Goal: Task Accomplishment & Management: Complete application form

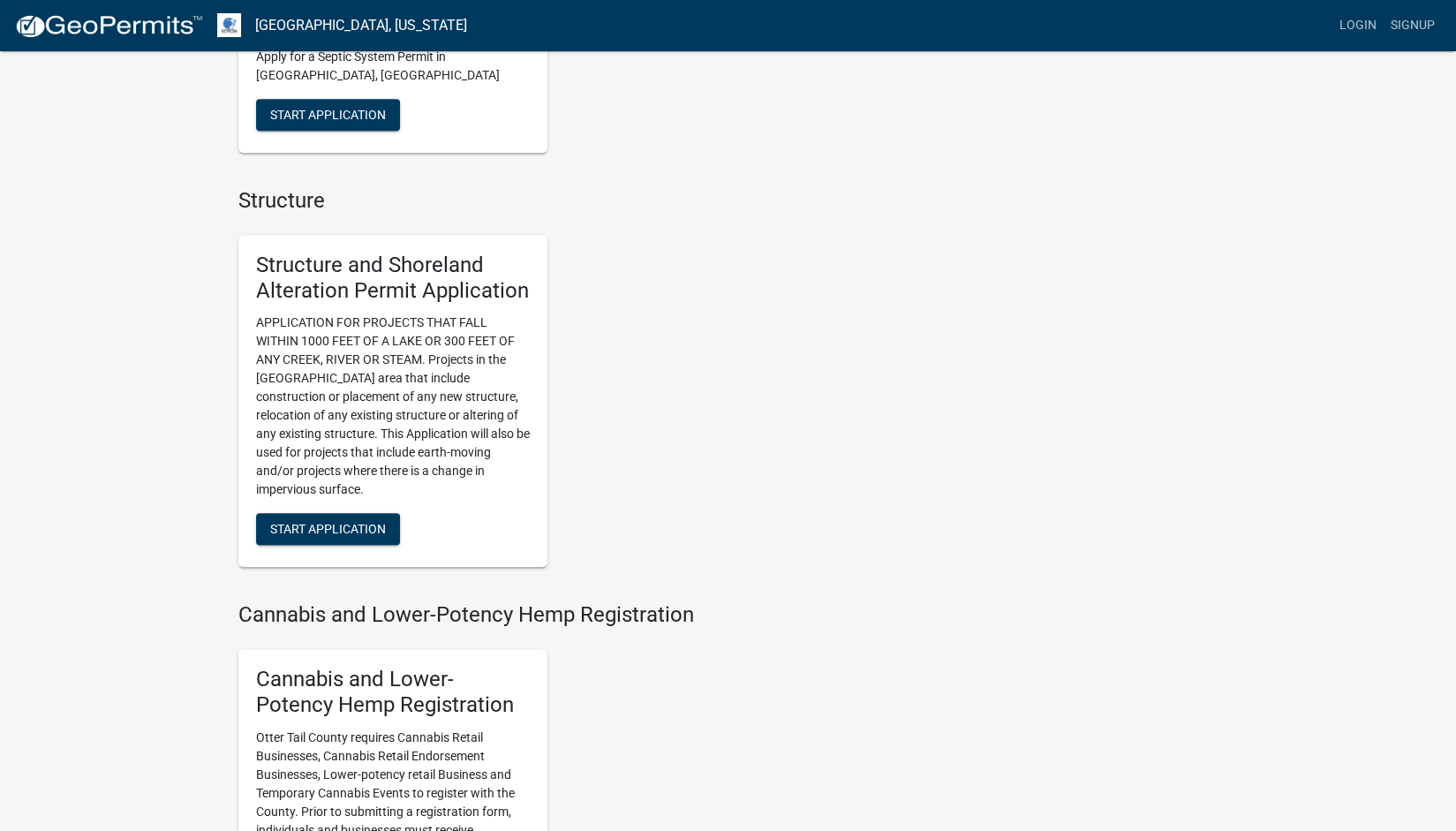
scroll to position [1061, 0]
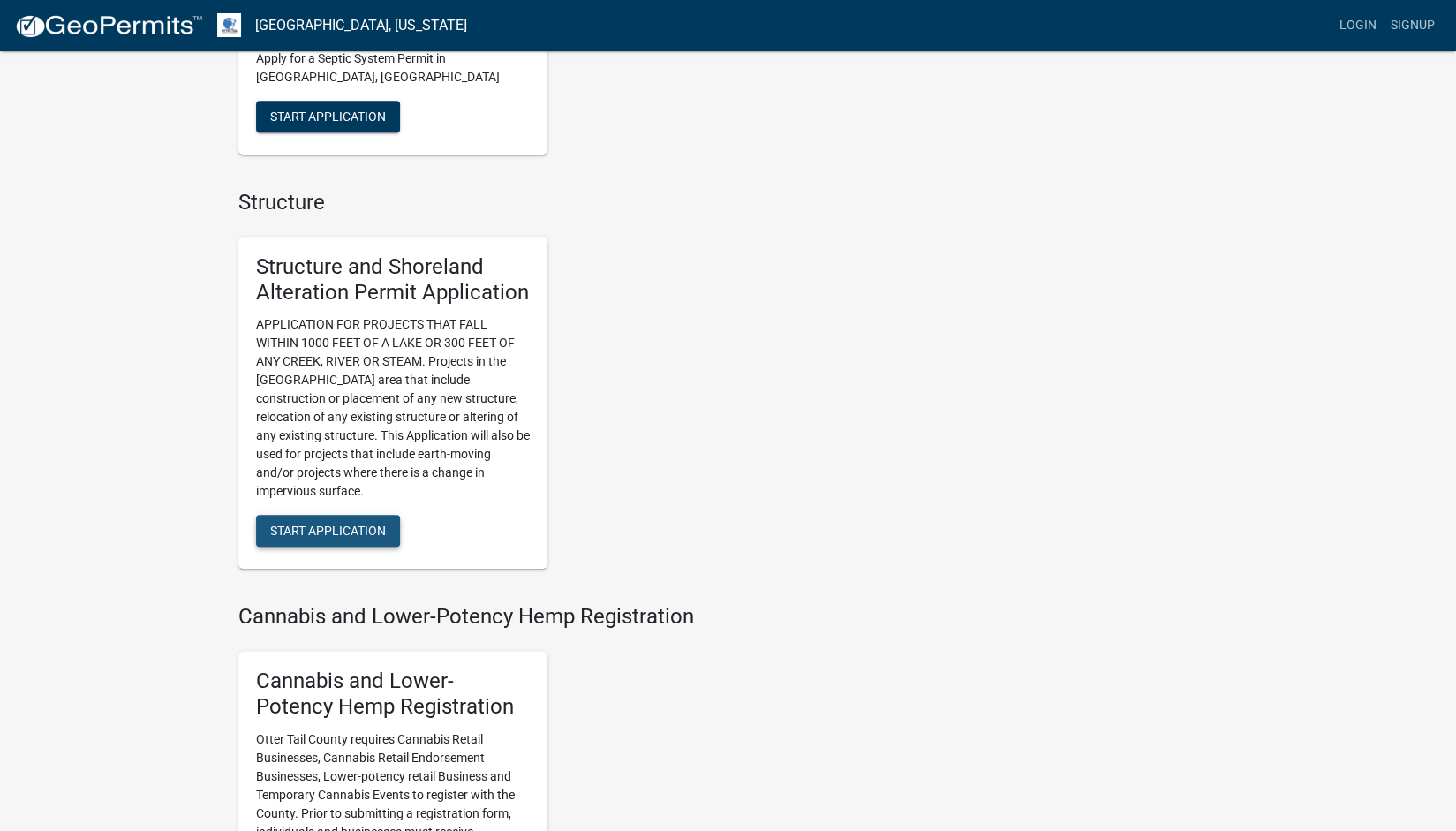
click at [334, 524] on span "Start Application" at bounding box center [328, 531] width 116 height 14
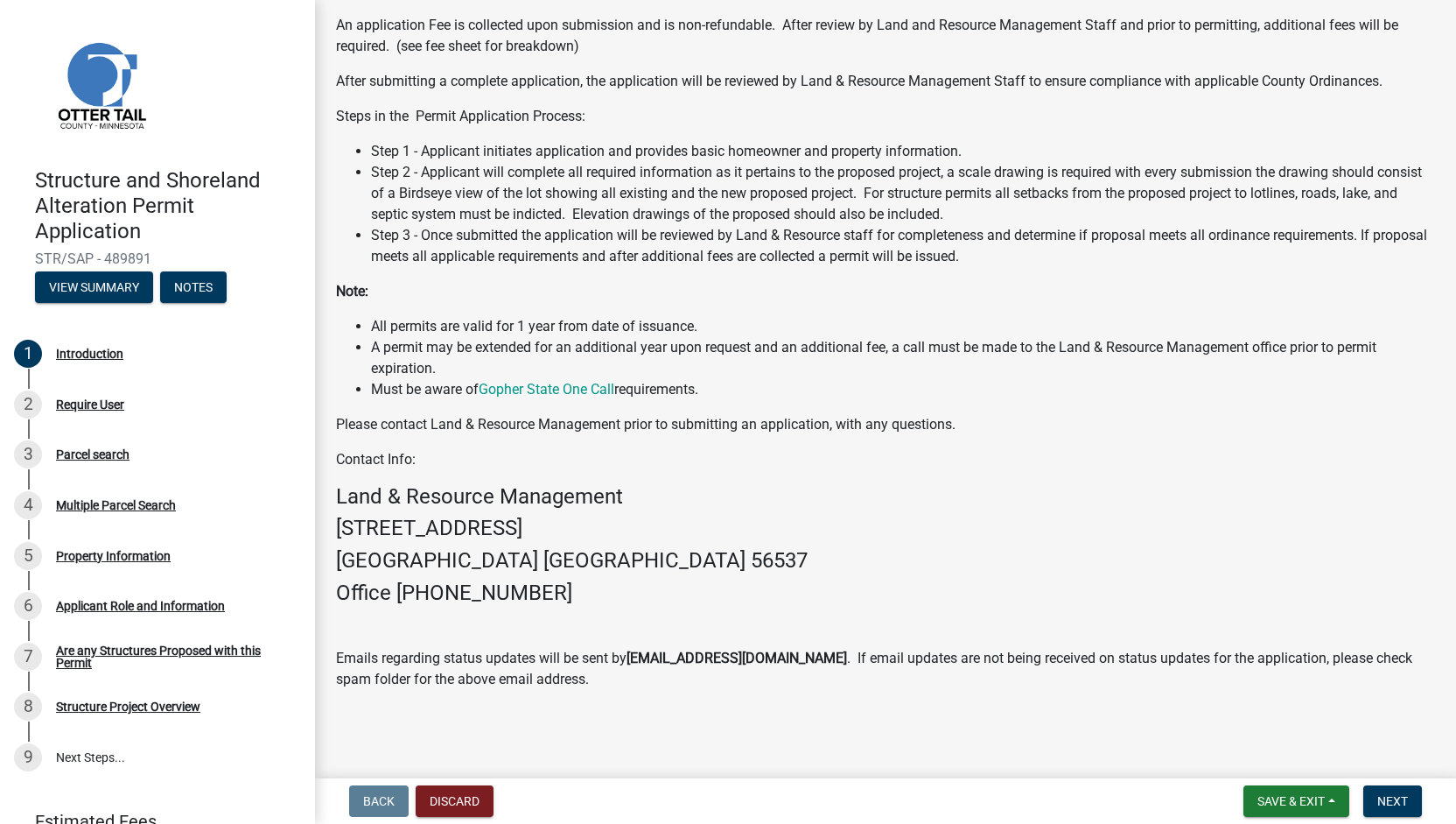
scroll to position [35, 0]
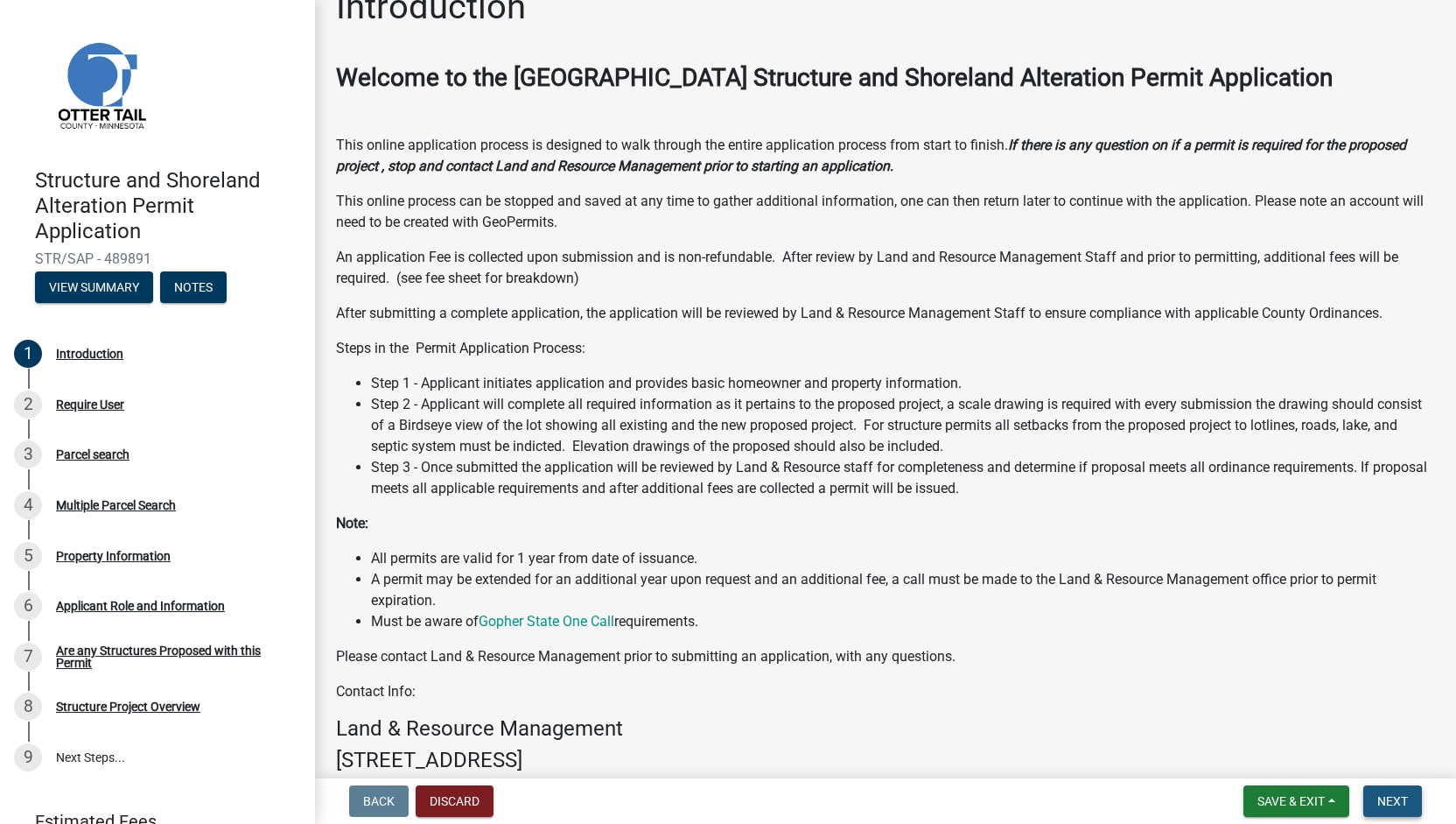
click at [1378, 797] on span "Next" at bounding box center [1392, 800] width 30 height 14
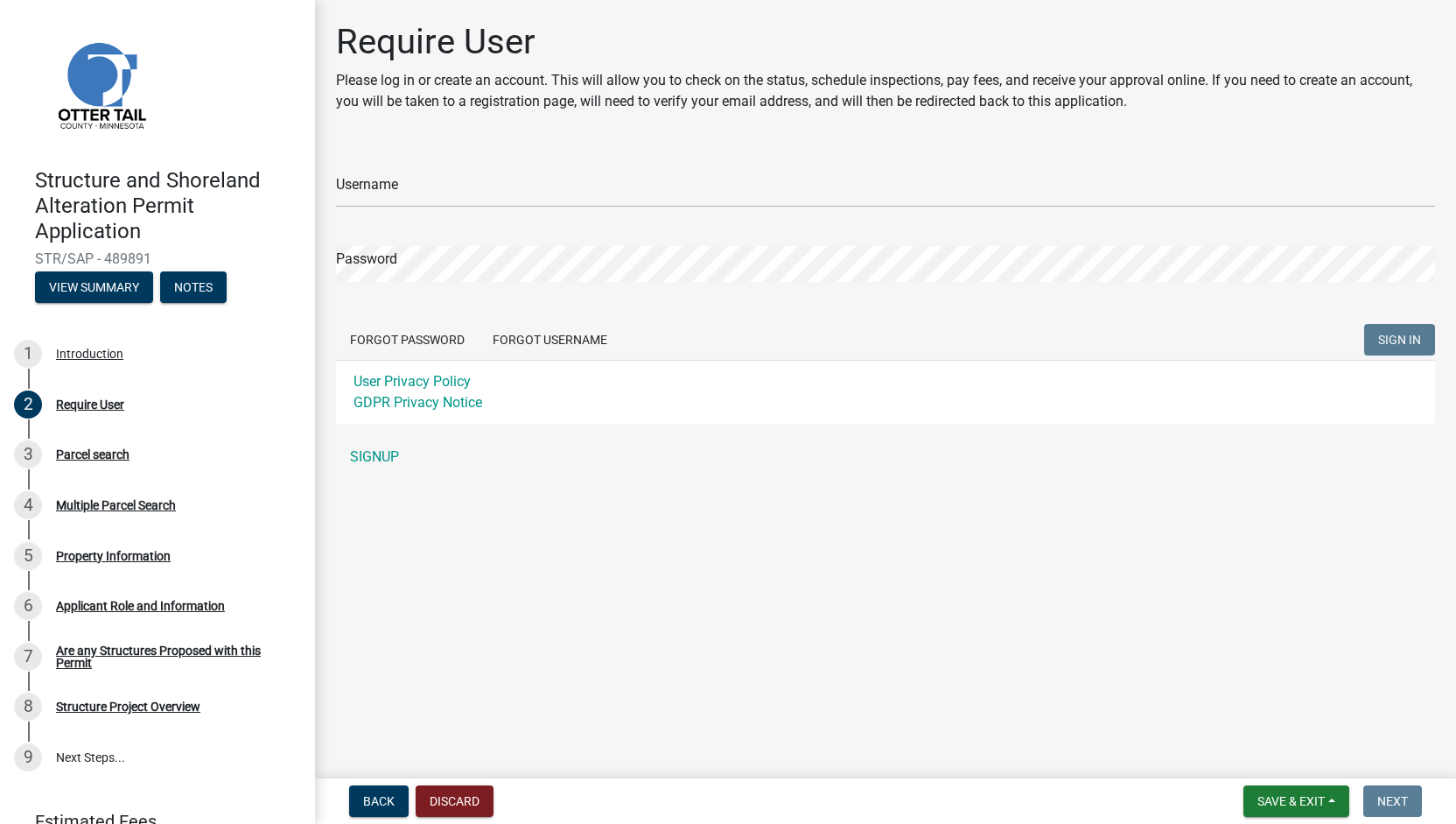
scroll to position [81, 0]
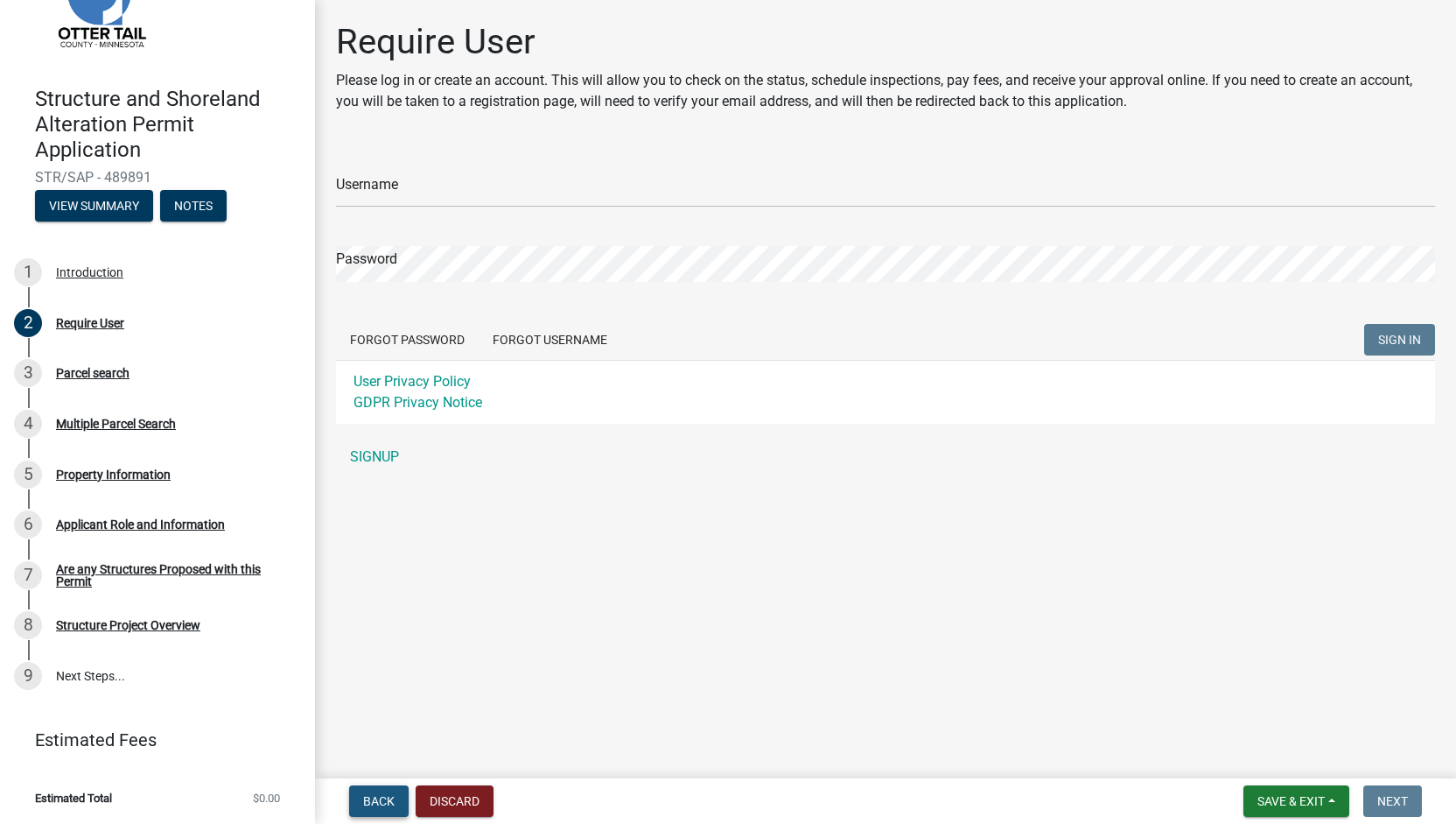
click at [375, 805] on span "Back" at bounding box center [378, 800] width 31 height 14
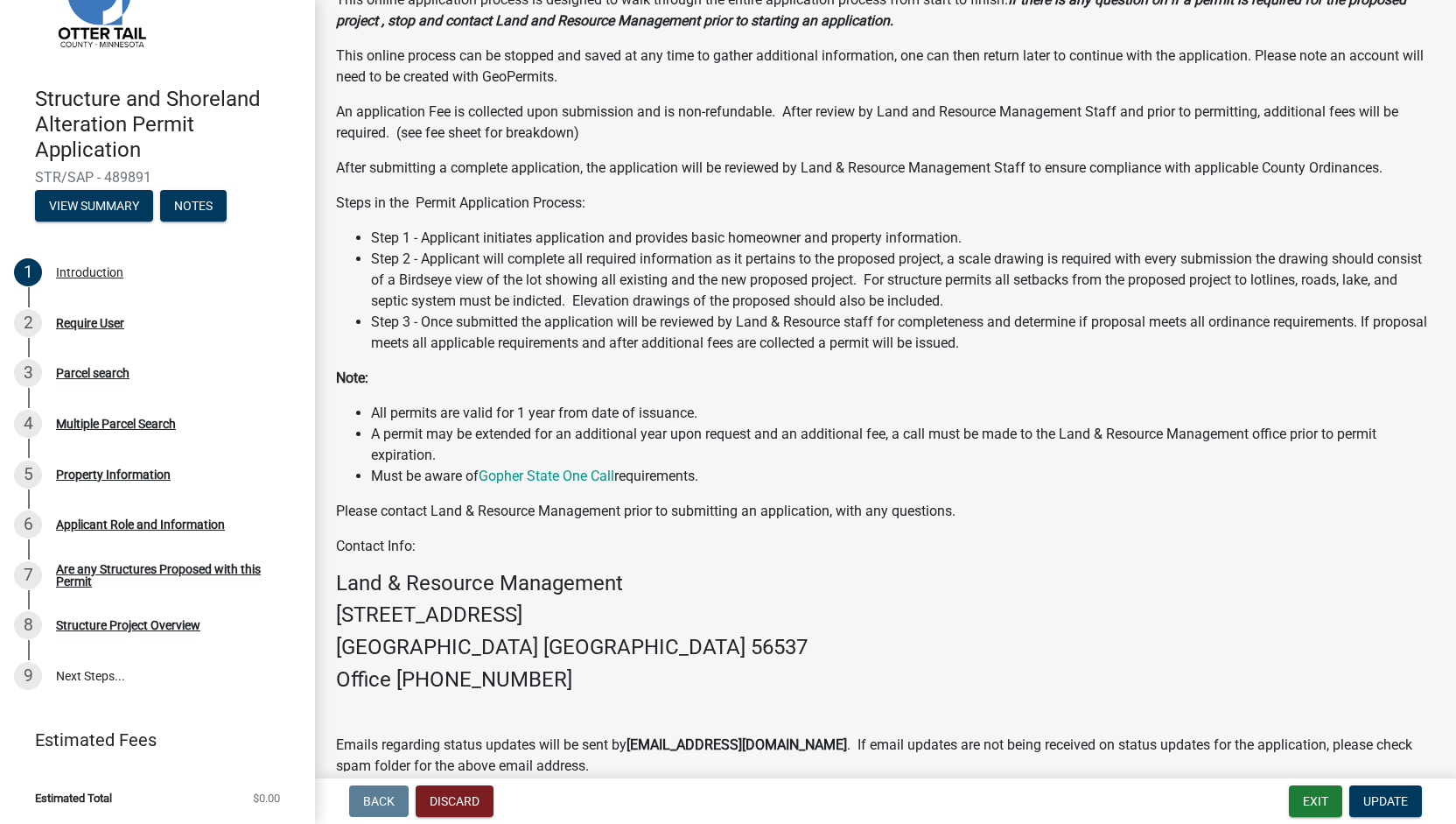
scroll to position [267, 0]
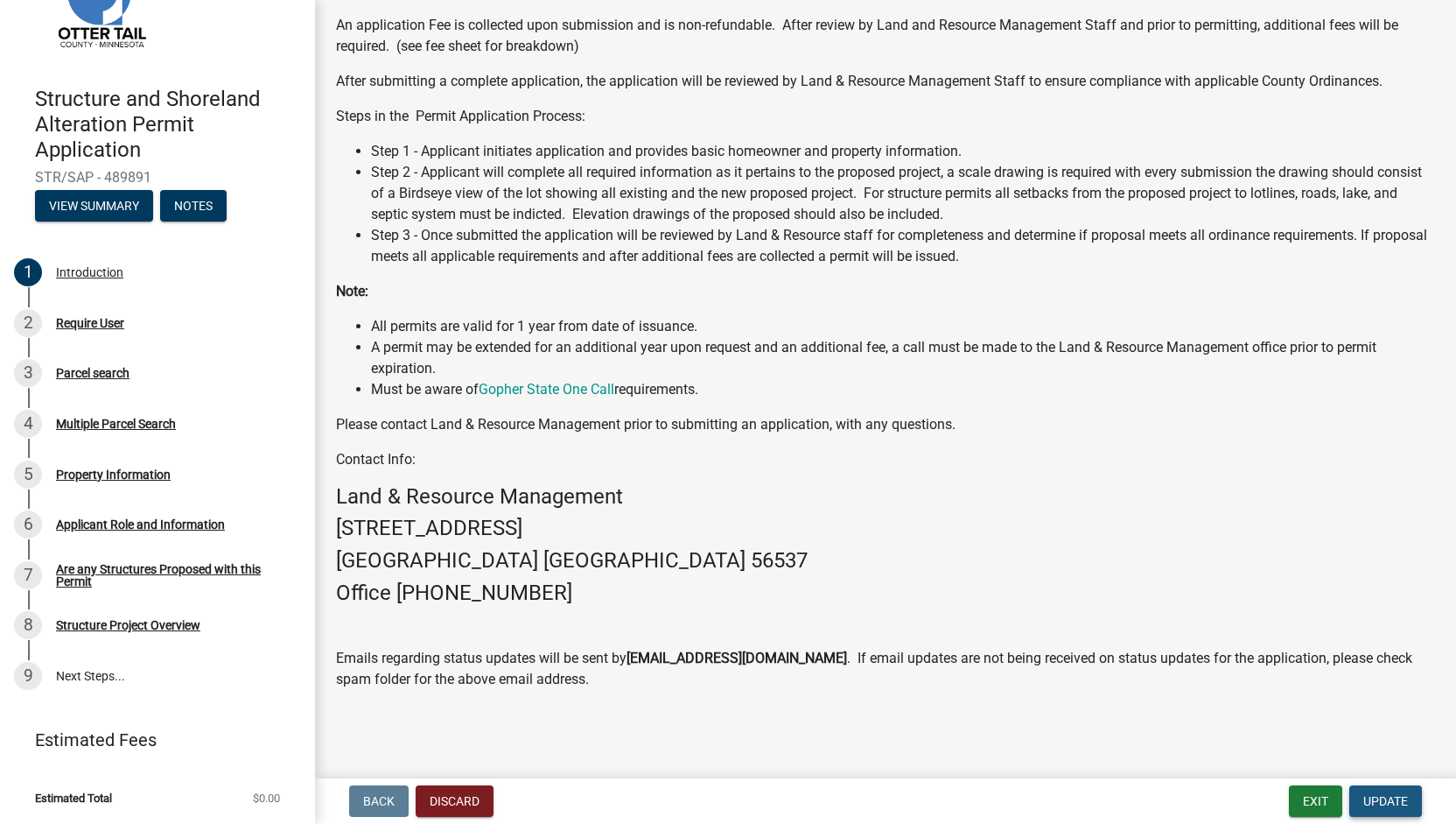
click at [1395, 801] on span "Update" at bounding box center [1385, 800] width 44 height 14
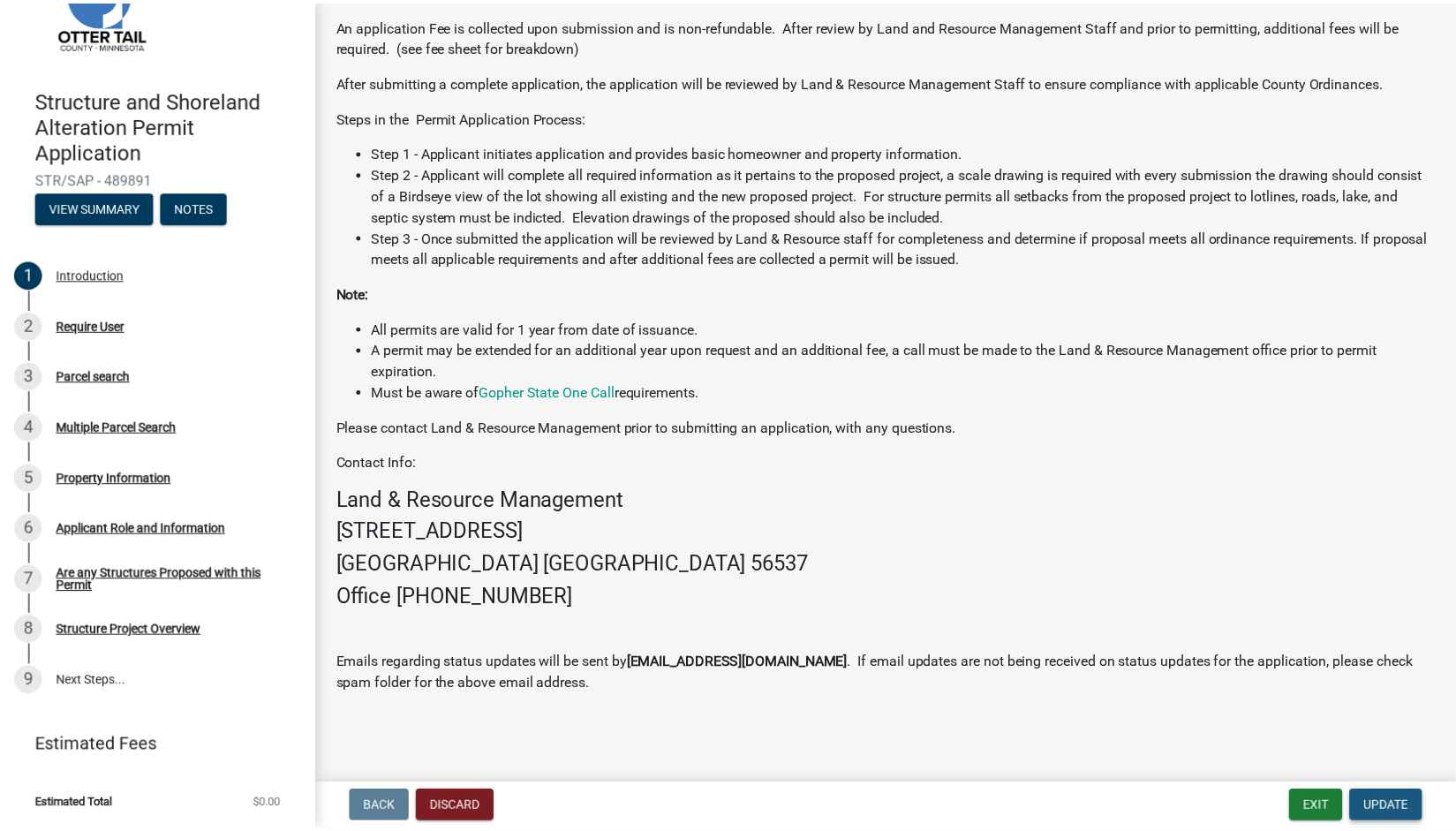
scroll to position [0, 0]
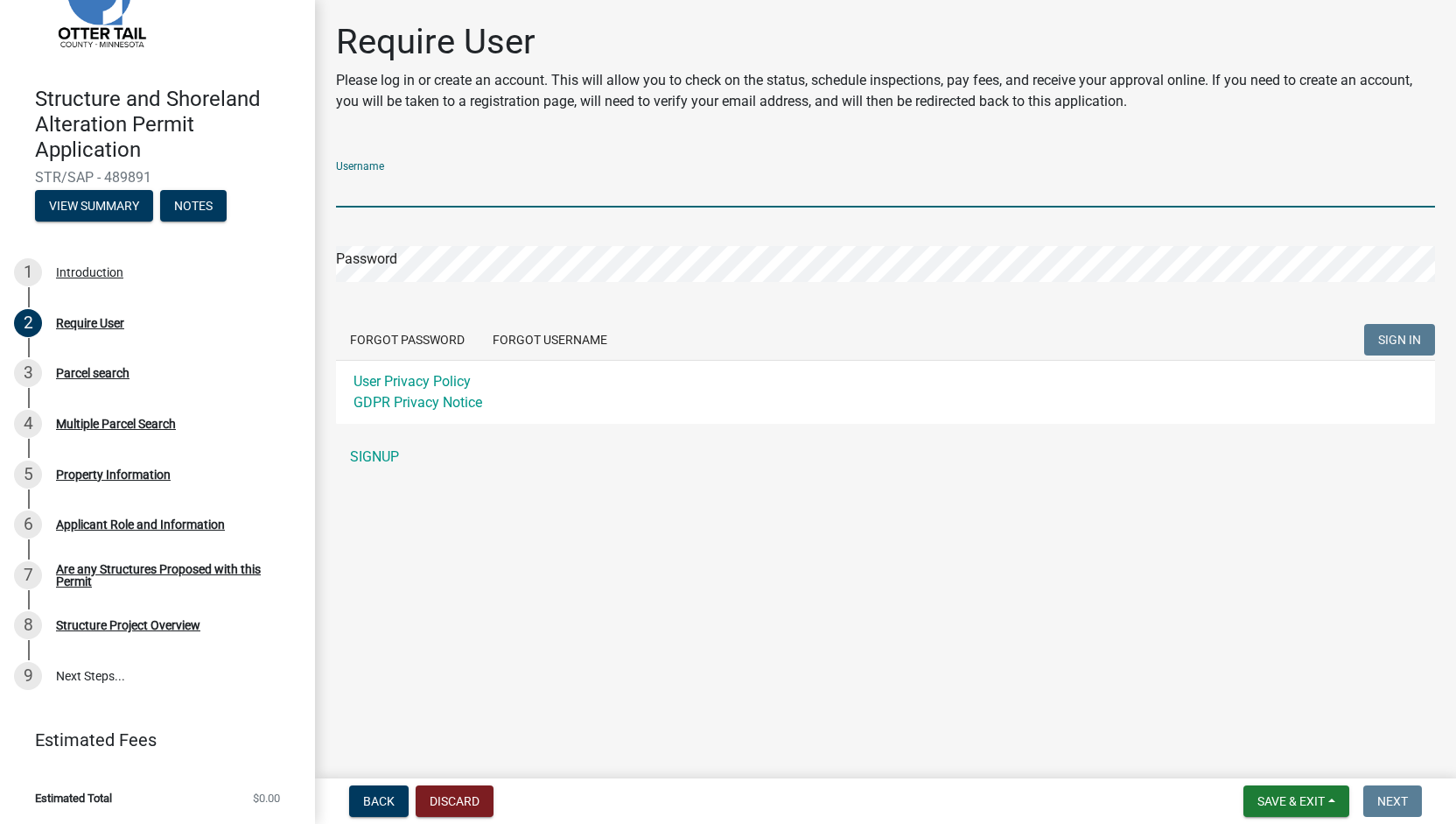
click at [394, 187] on input "Username" at bounding box center [886, 190] width 1099 height 36
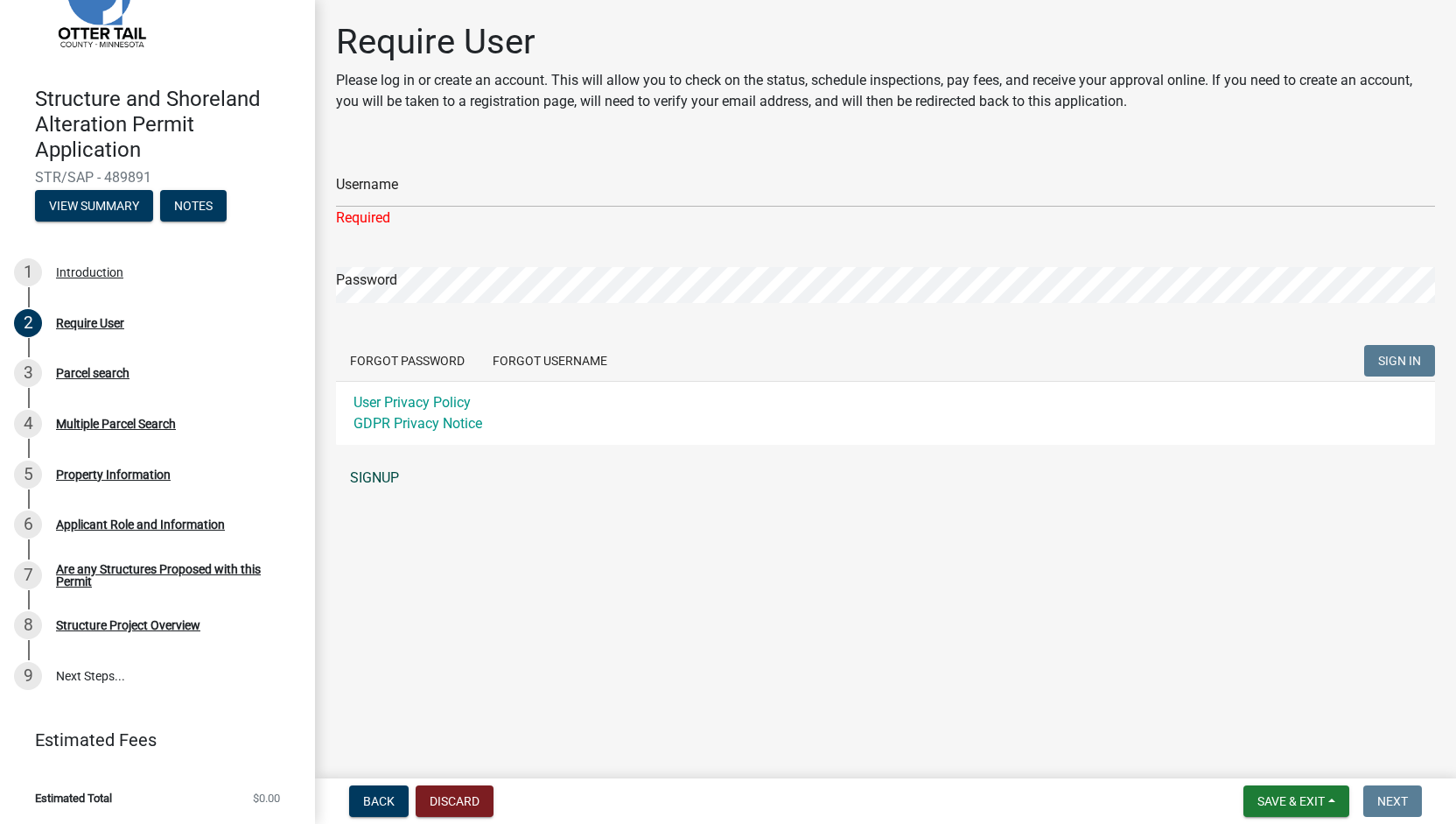
click at [382, 457] on div "Username Required Password Forgot Password Forgot Username SIGN IN User Privacy…" at bounding box center [886, 321] width 1099 height 349
click at [364, 475] on link "SIGNUP" at bounding box center [886, 477] width 1099 height 35
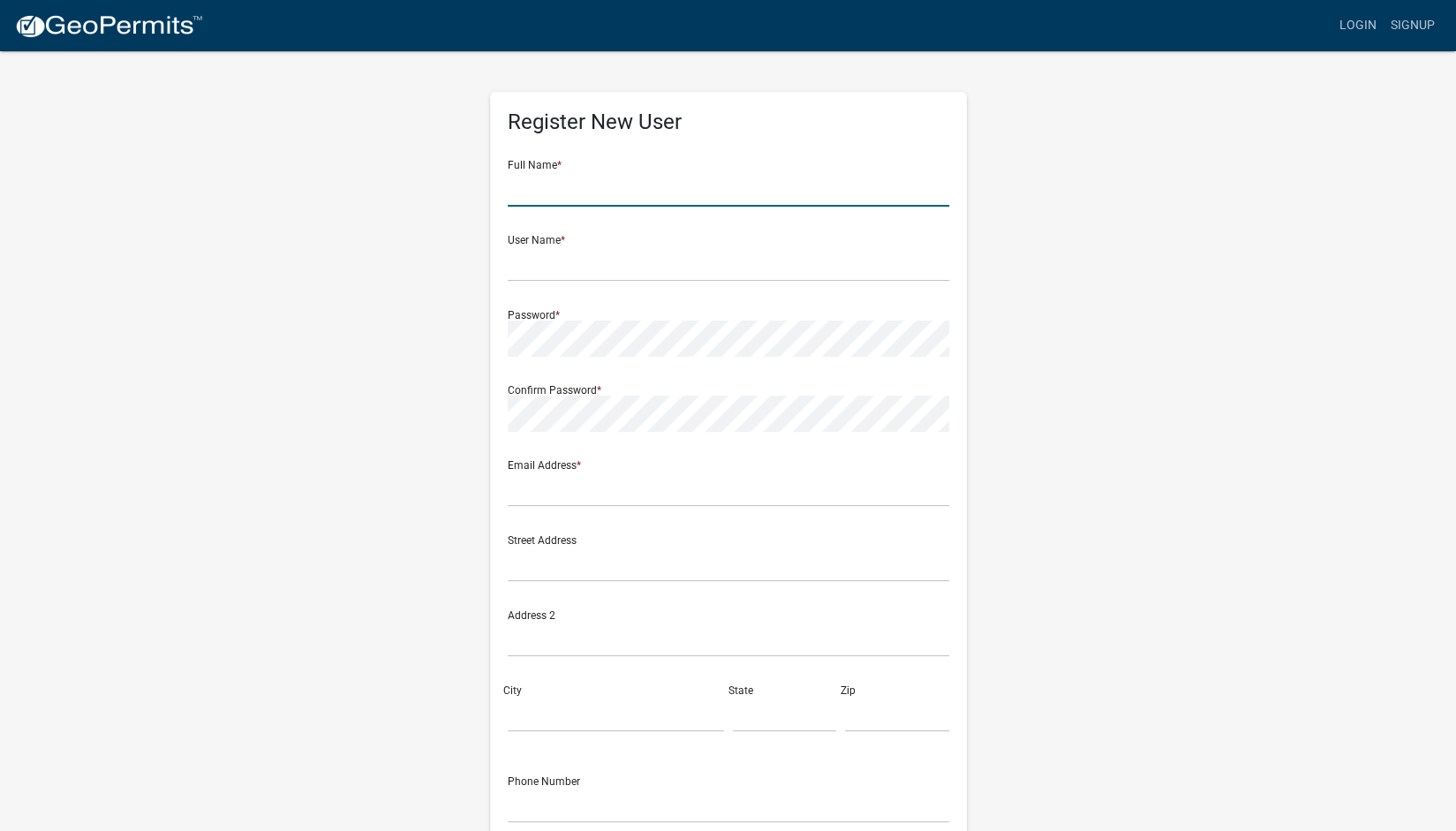
click at [620, 184] on input "text" at bounding box center [728, 188] width 441 height 36
type input "Matteus Eduardo Thompson De Souza"
type input "jocelyn.desouza@sim.org"
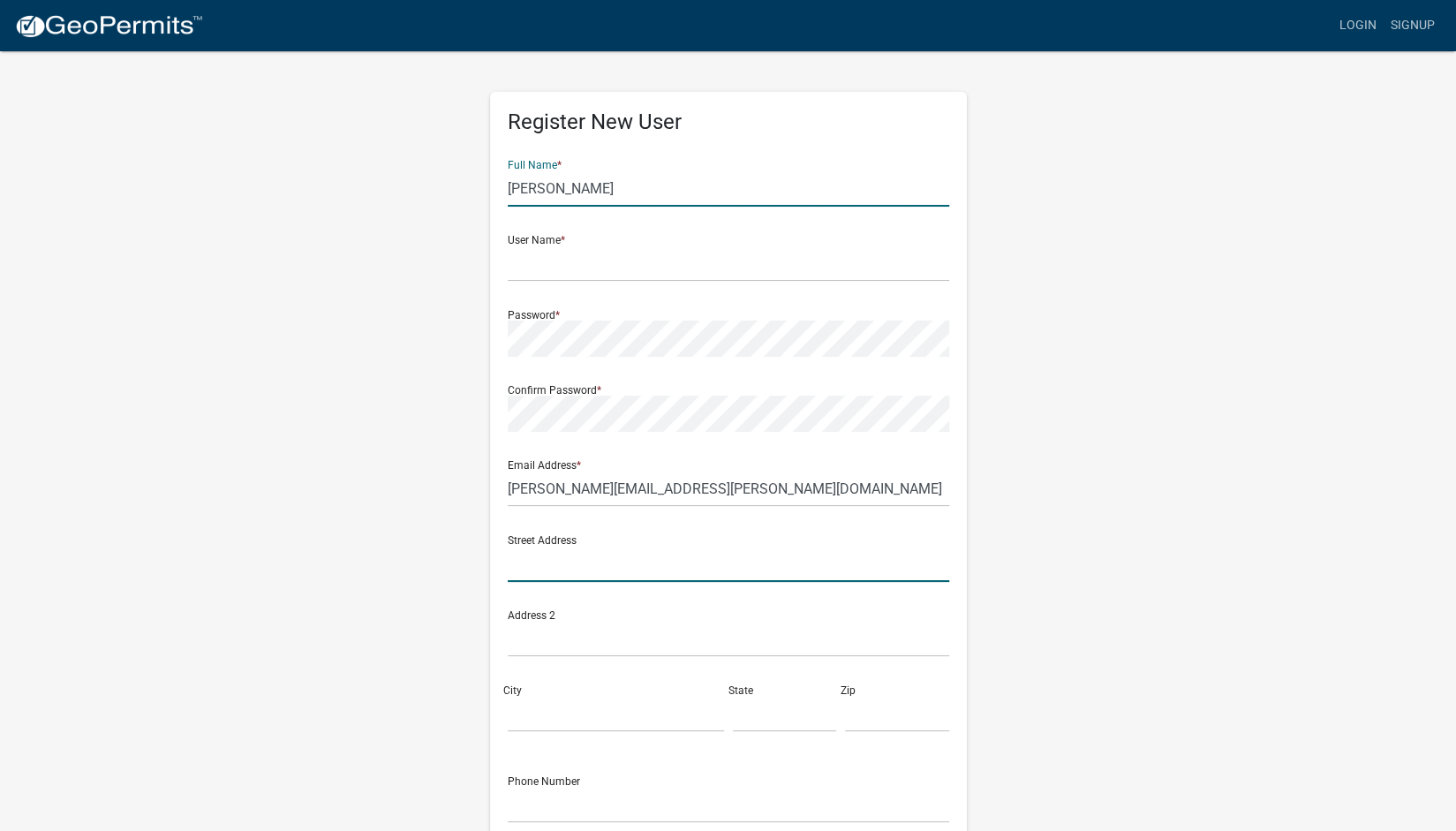
type input "16795 472nd St."
type input "Pelican Rapids"
type input "Minnesota"
type input "56572"
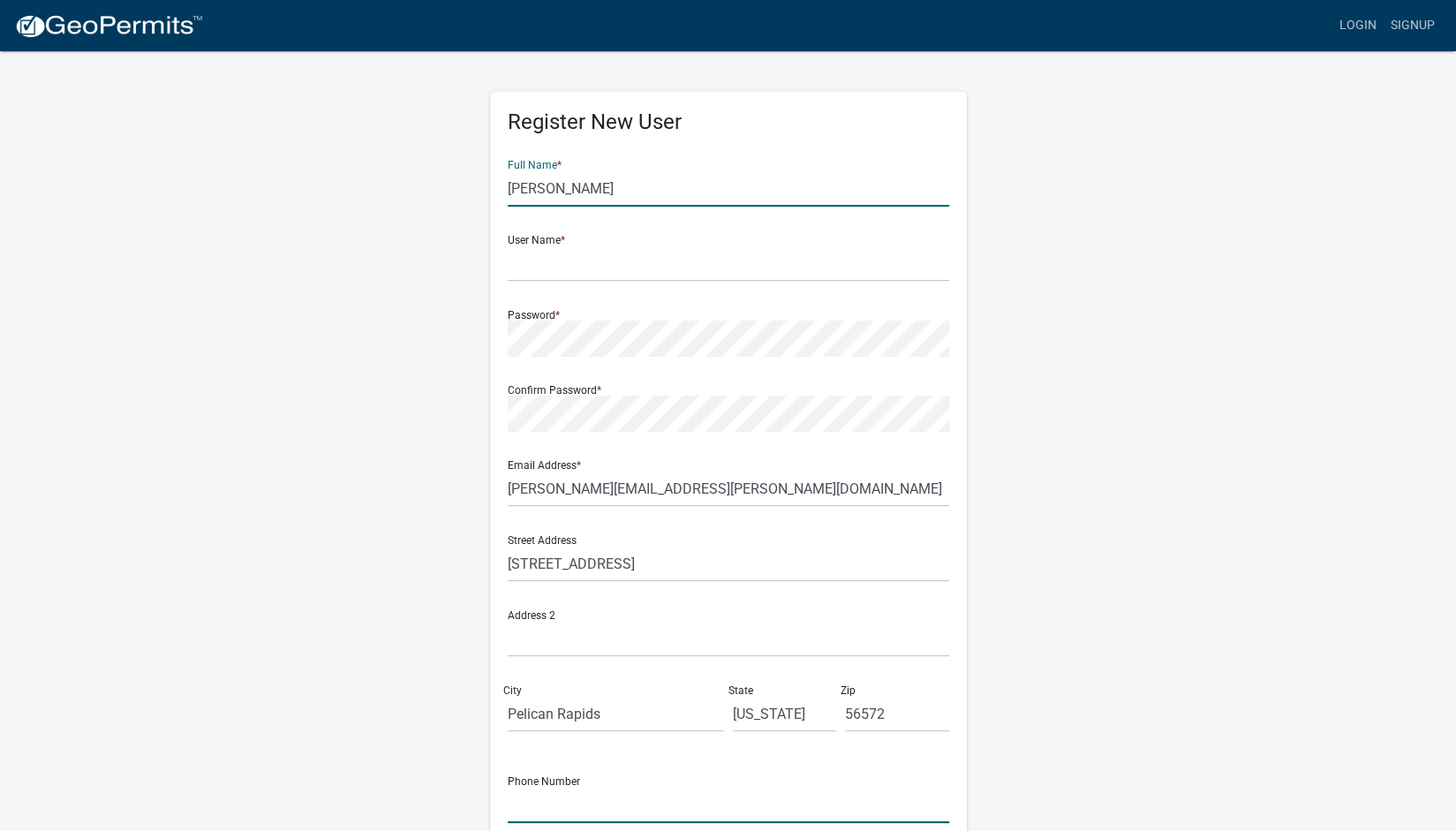
type input "7636396413"
drag, startPoint x: 558, startPoint y: 188, endPoint x: 427, endPoint y: 193, distance: 131.1
click at [427, 193] on div "Register New User Full Name * Matteus Eduardo Thompson De Souza User Name * Pas…" at bounding box center [728, 521] width 1006 height 944
drag, startPoint x: 634, startPoint y: 190, endPoint x: 569, endPoint y: 194, distance: 65.1
click at [569, 194] on input "Eduardo Thompson De Souza" at bounding box center [728, 188] width 441 height 36
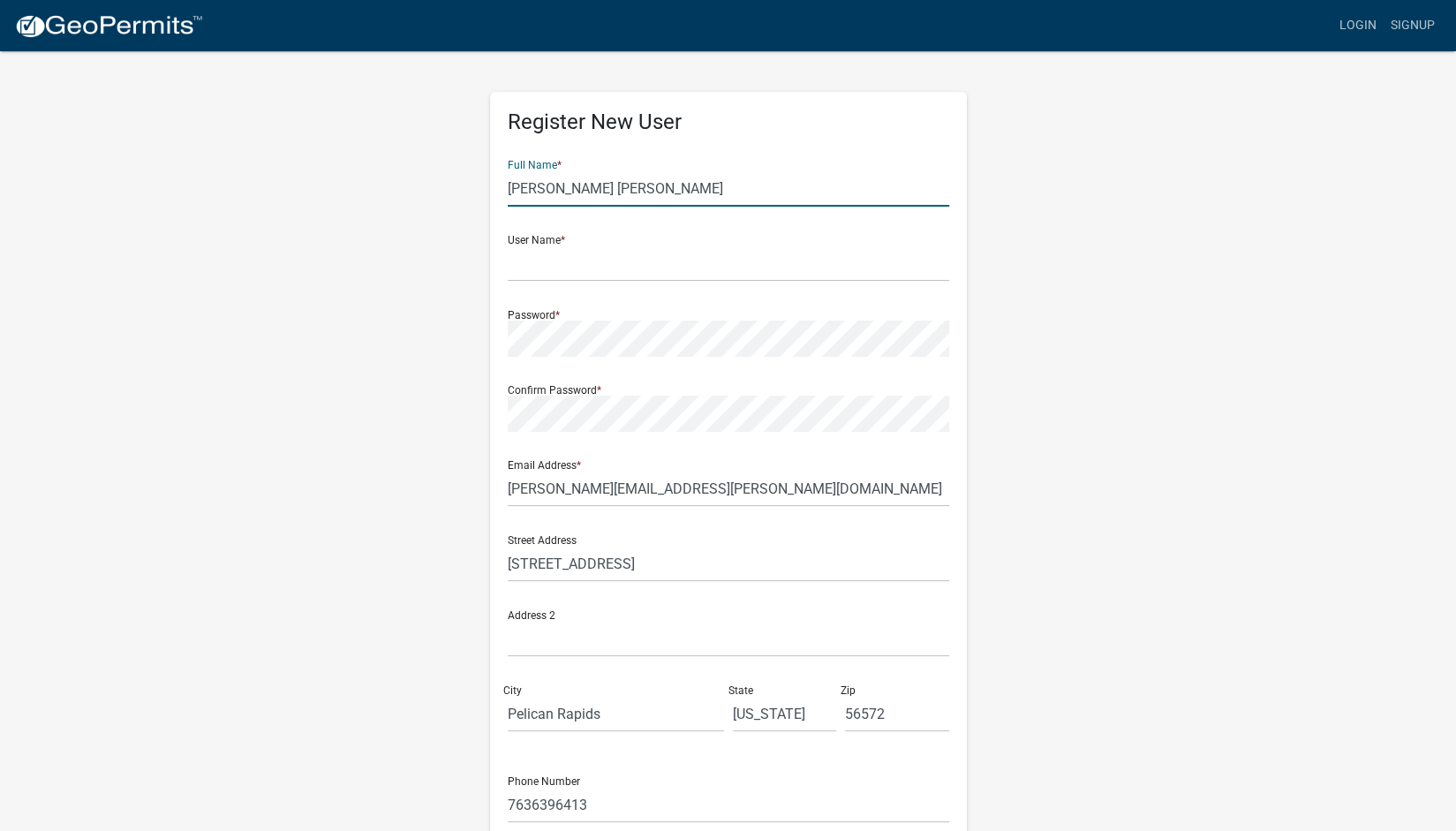
type input "Eduardo Checco De Souza"
click at [567, 271] on input "text" at bounding box center [728, 263] width 441 height 36
type input "edujoc"
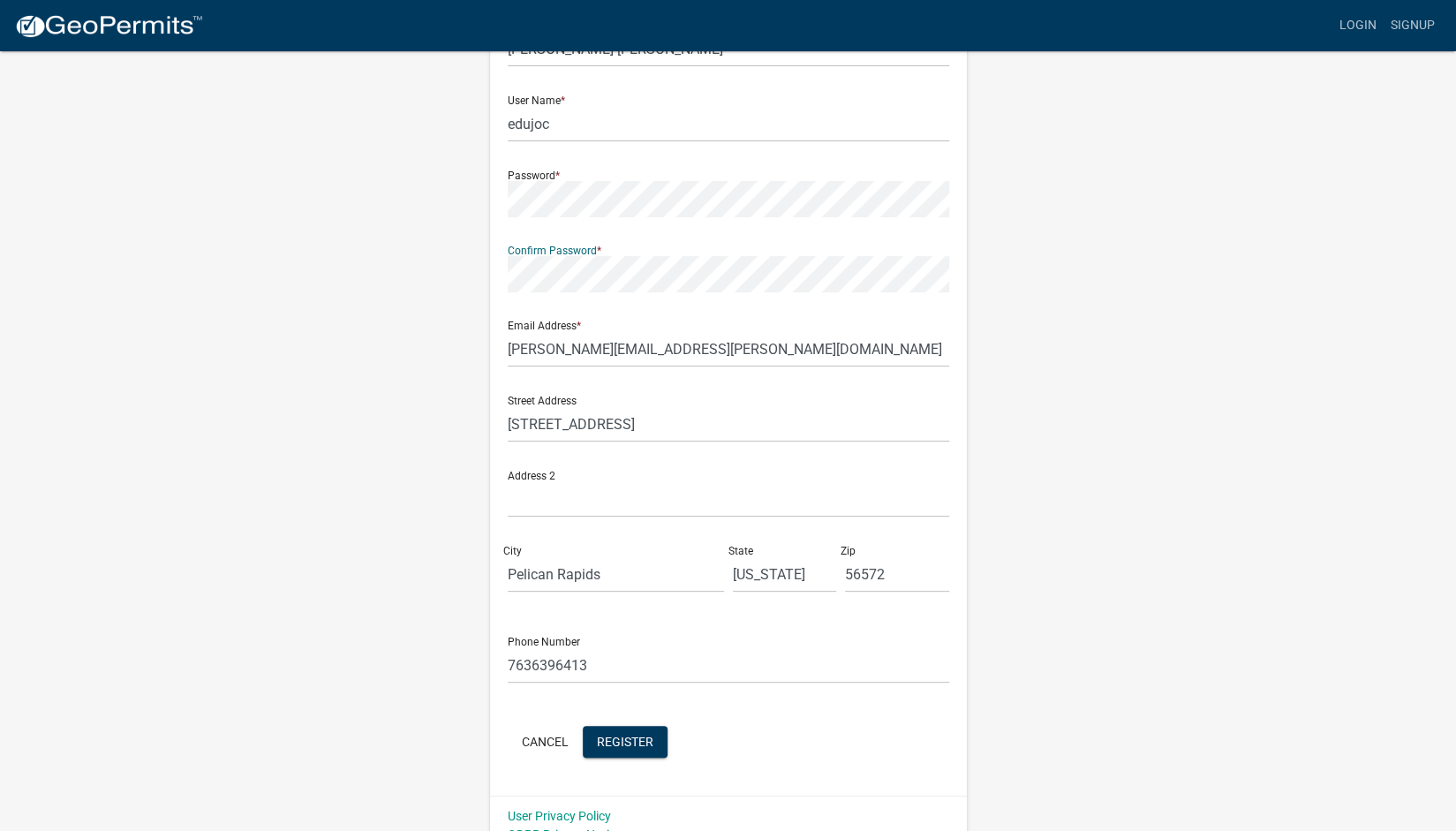
scroll to position [163, 0]
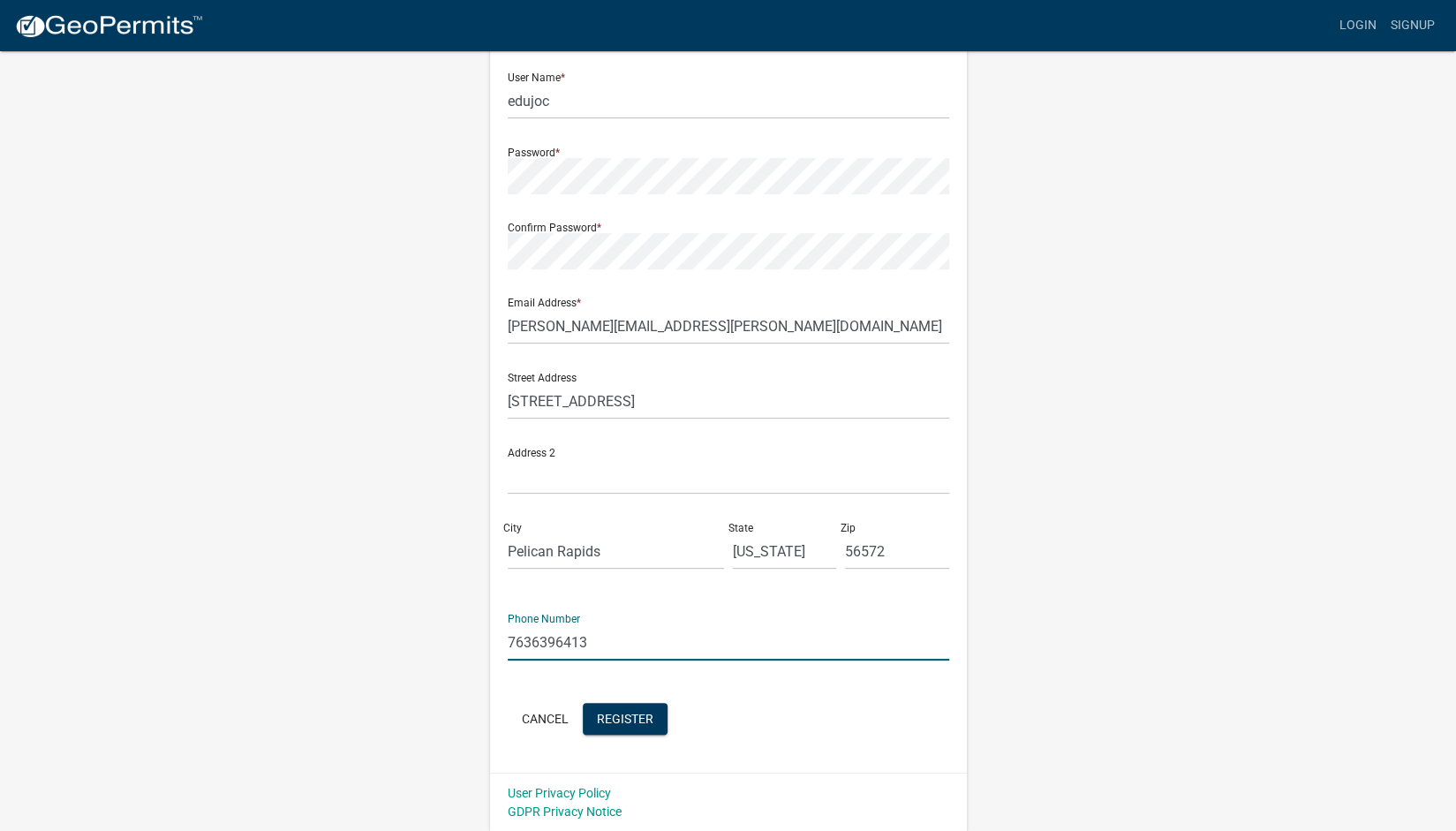
drag, startPoint x: 606, startPoint y: 637, endPoint x: 424, endPoint y: 663, distance: 183.8
click at [424, 663] on div "Register New User Full Name * Eduardo Checco De Souza User Name * edujoc Passwo…" at bounding box center [728, 358] width 1006 height 944
type input "2"
click at [641, 716] on span "Register" at bounding box center [625, 717] width 56 height 14
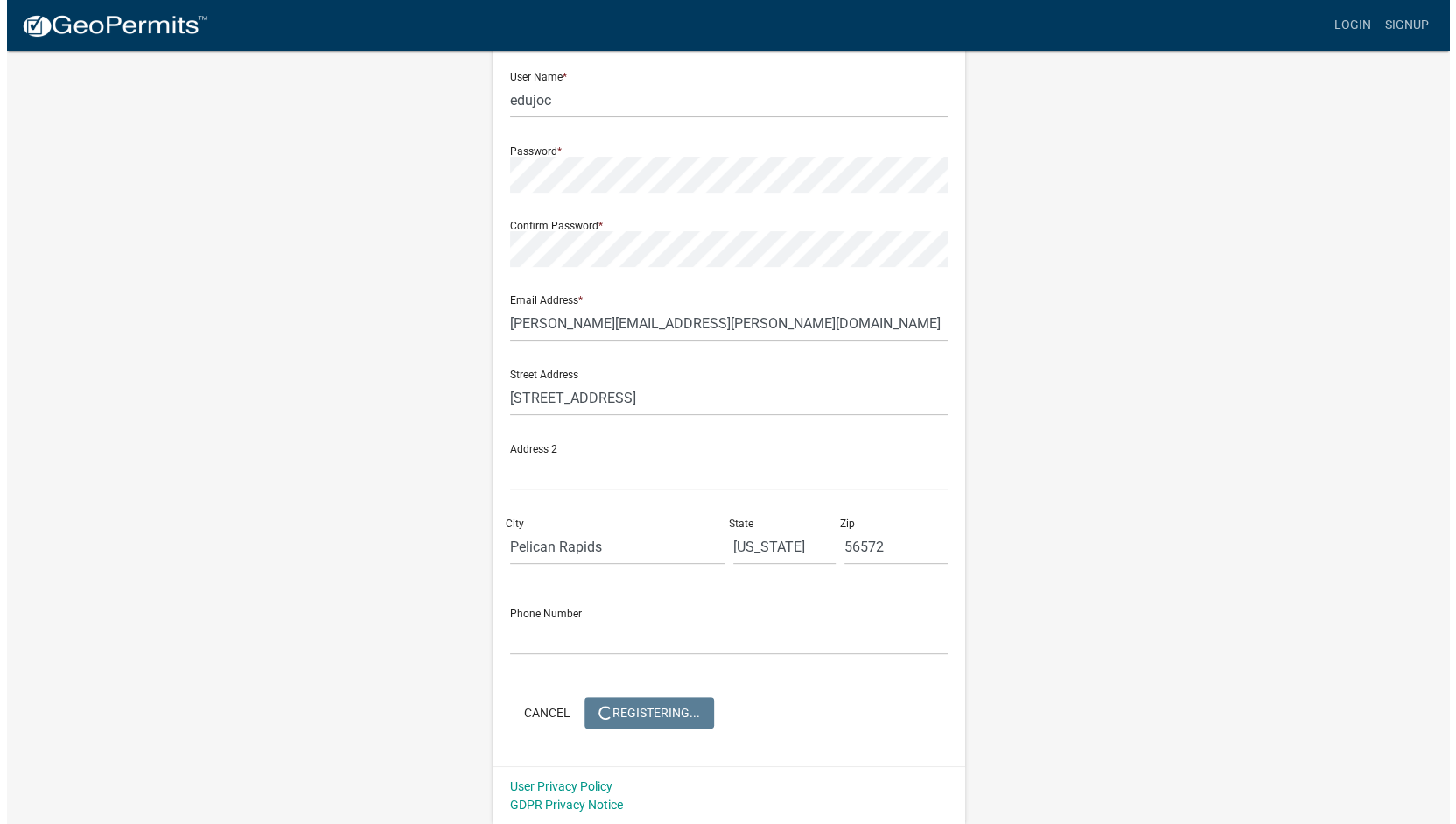
scroll to position [0, 0]
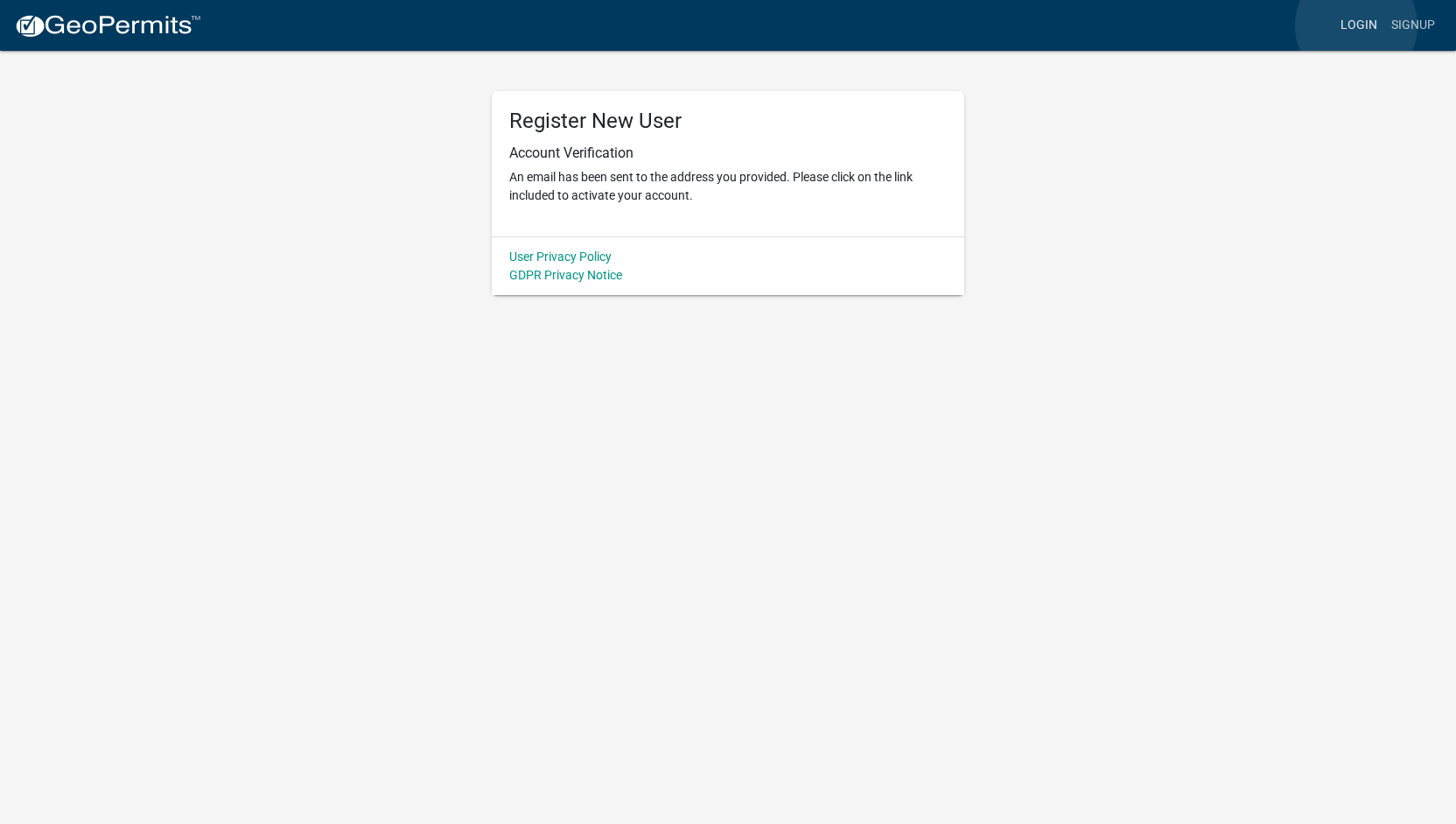
click at [1356, 25] on link "Login" at bounding box center [1359, 25] width 51 height 33
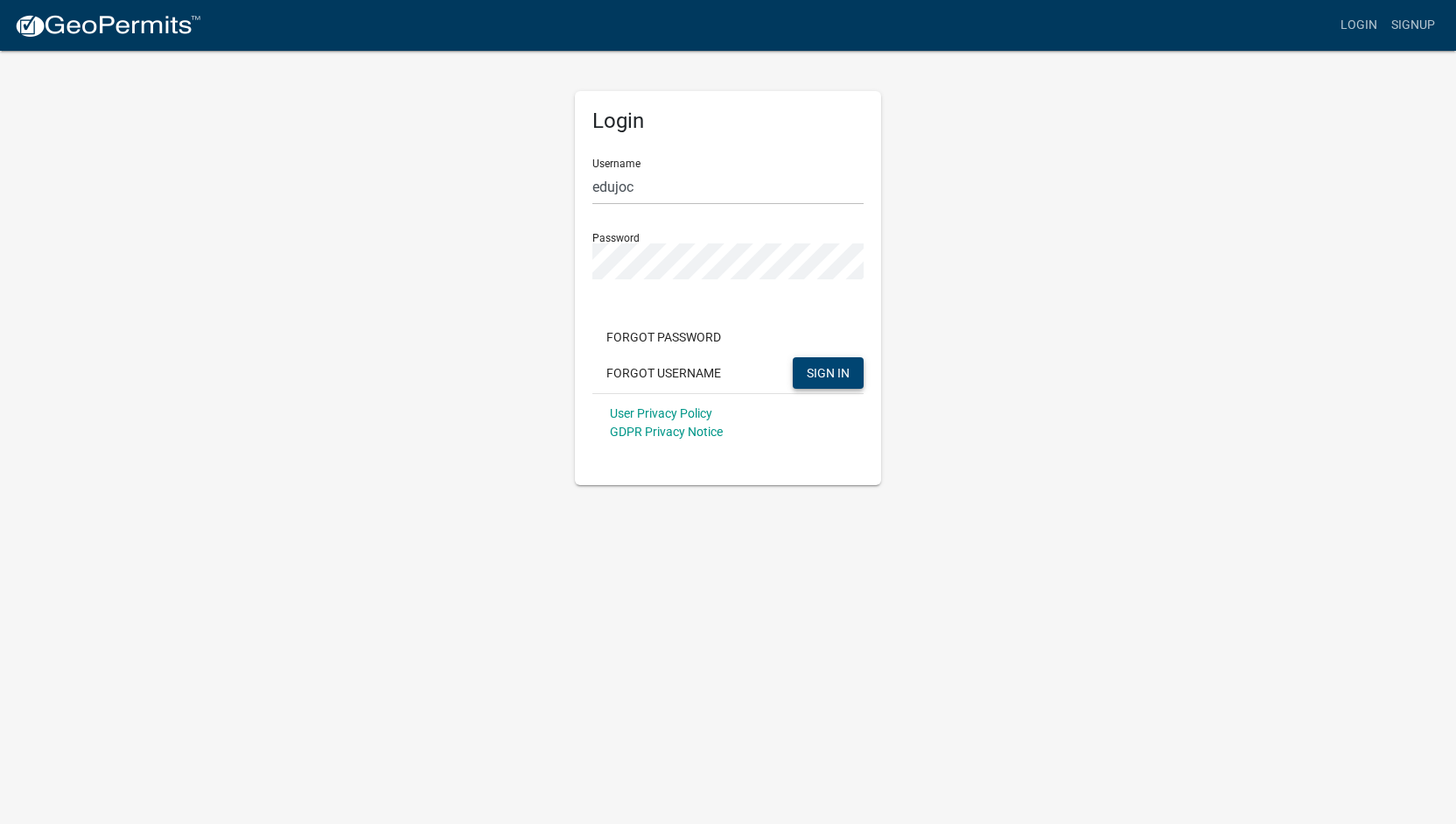
click at [822, 372] on span "SIGN IN" at bounding box center [827, 371] width 42 height 14
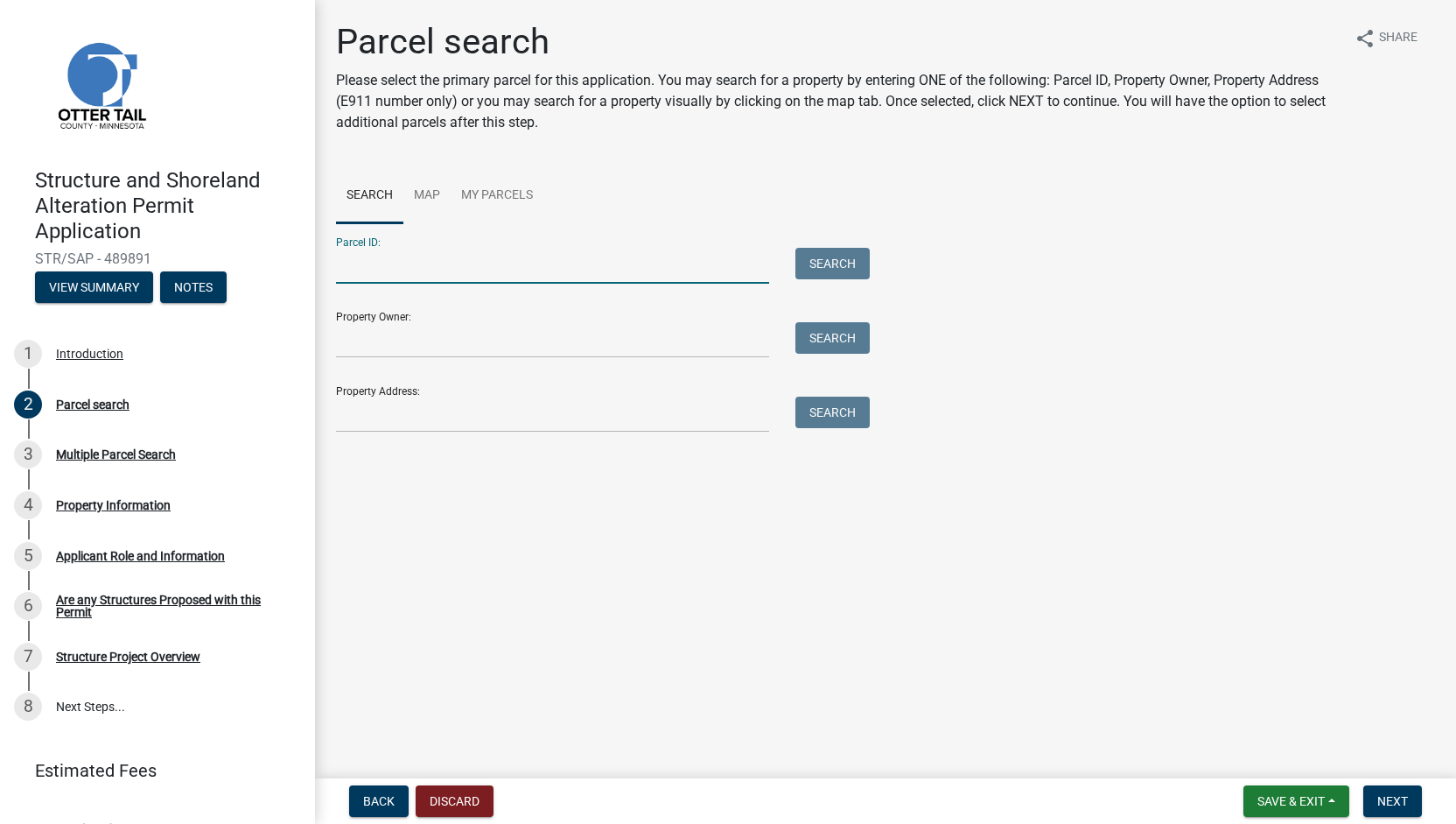
click at [634, 267] on input "Parcel ID:" at bounding box center [553, 266] width 434 height 36
paste input "55000290206006"
type input "55000290206006"
click at [849, 258] on button "Search" at bounding box center [832, 263] width 74 height 31
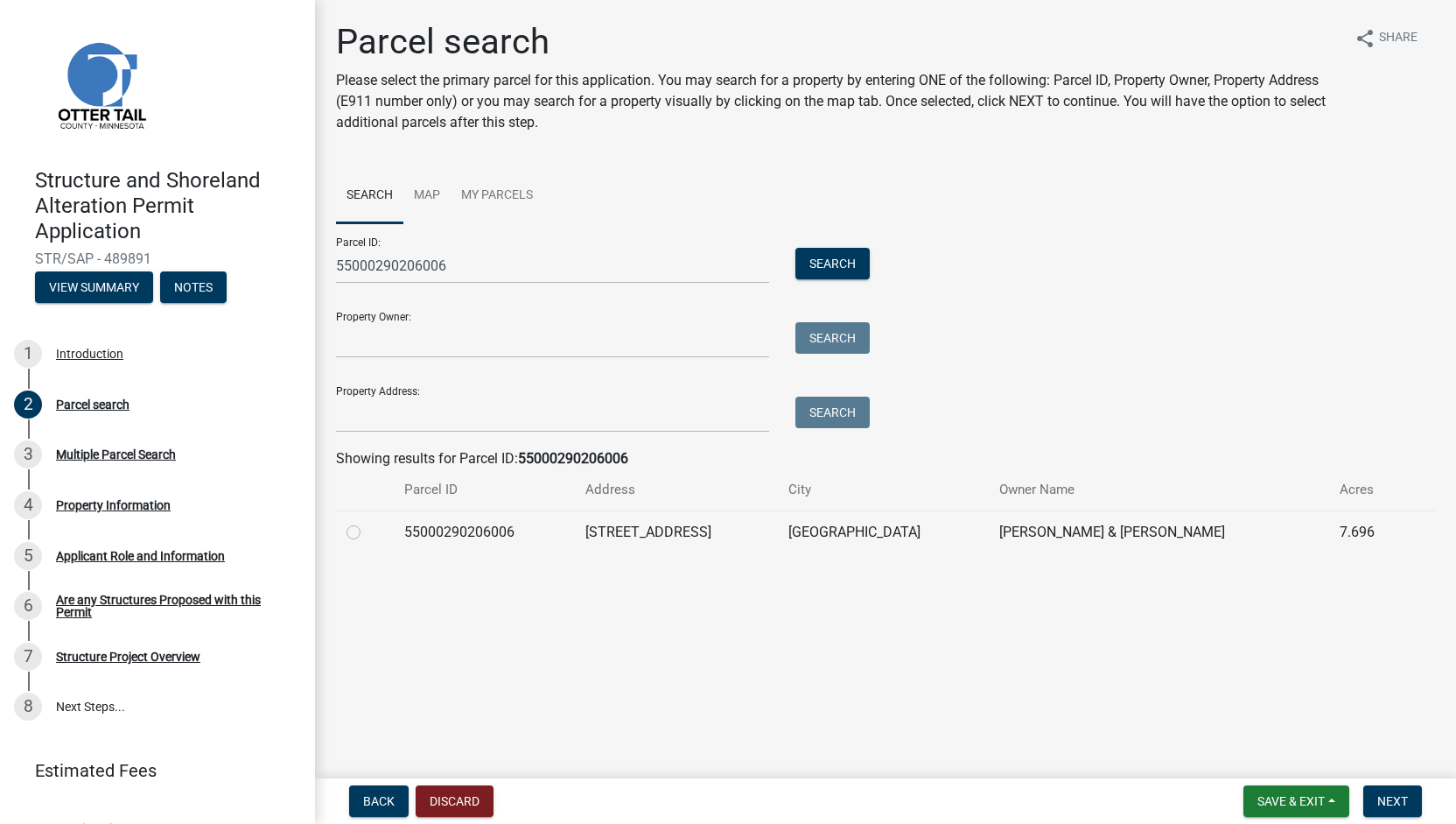
click at [368, 521] on label at bounding box center [368, 521] width 0 height 0
click at [368, 533] on input "radio" at bounding box center [373, 527] width 11 height 11
radio input "true"
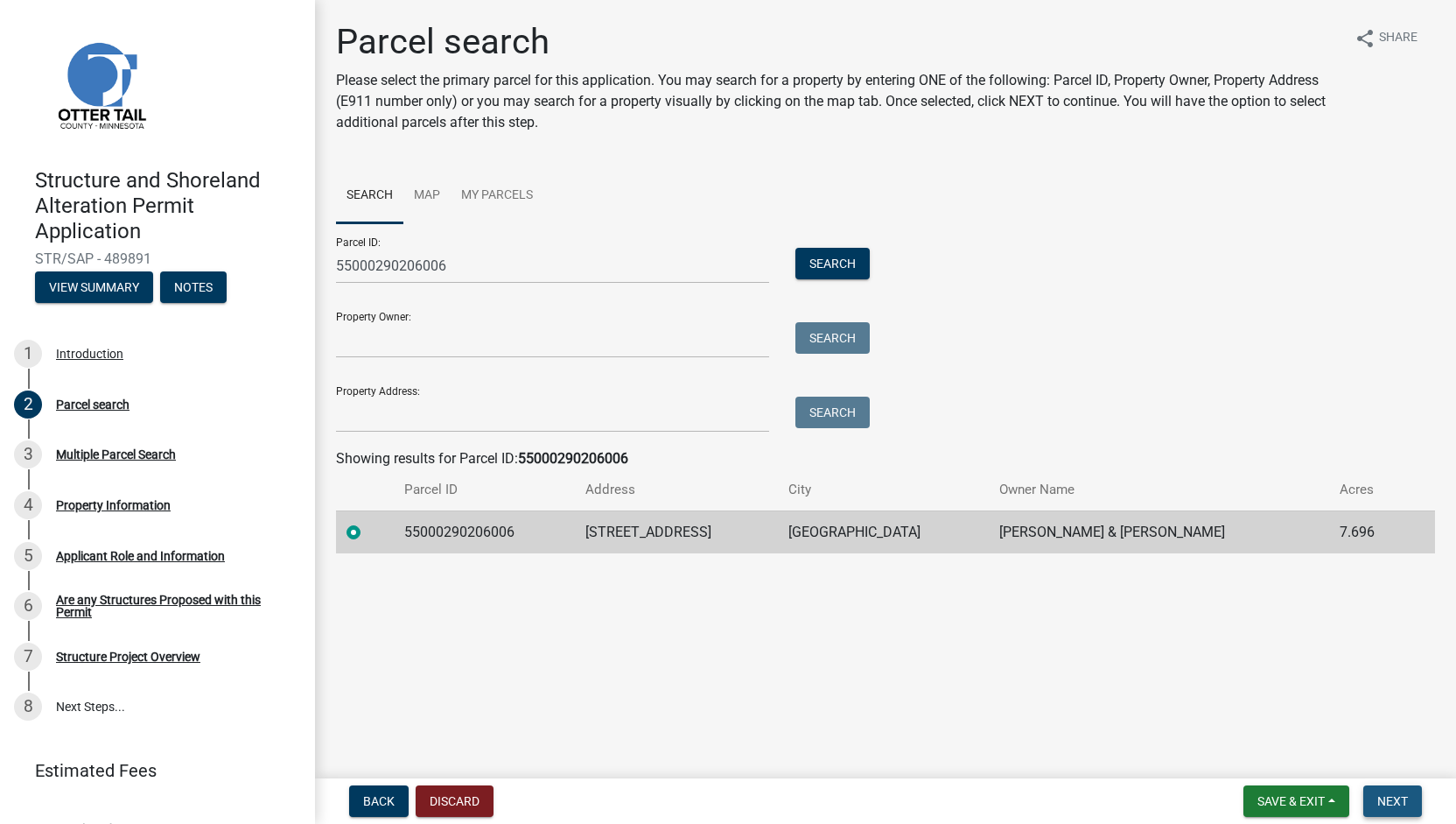
click at [1395, 801] on span "Next" at bounding box center [1392, 800] width 30 height 14
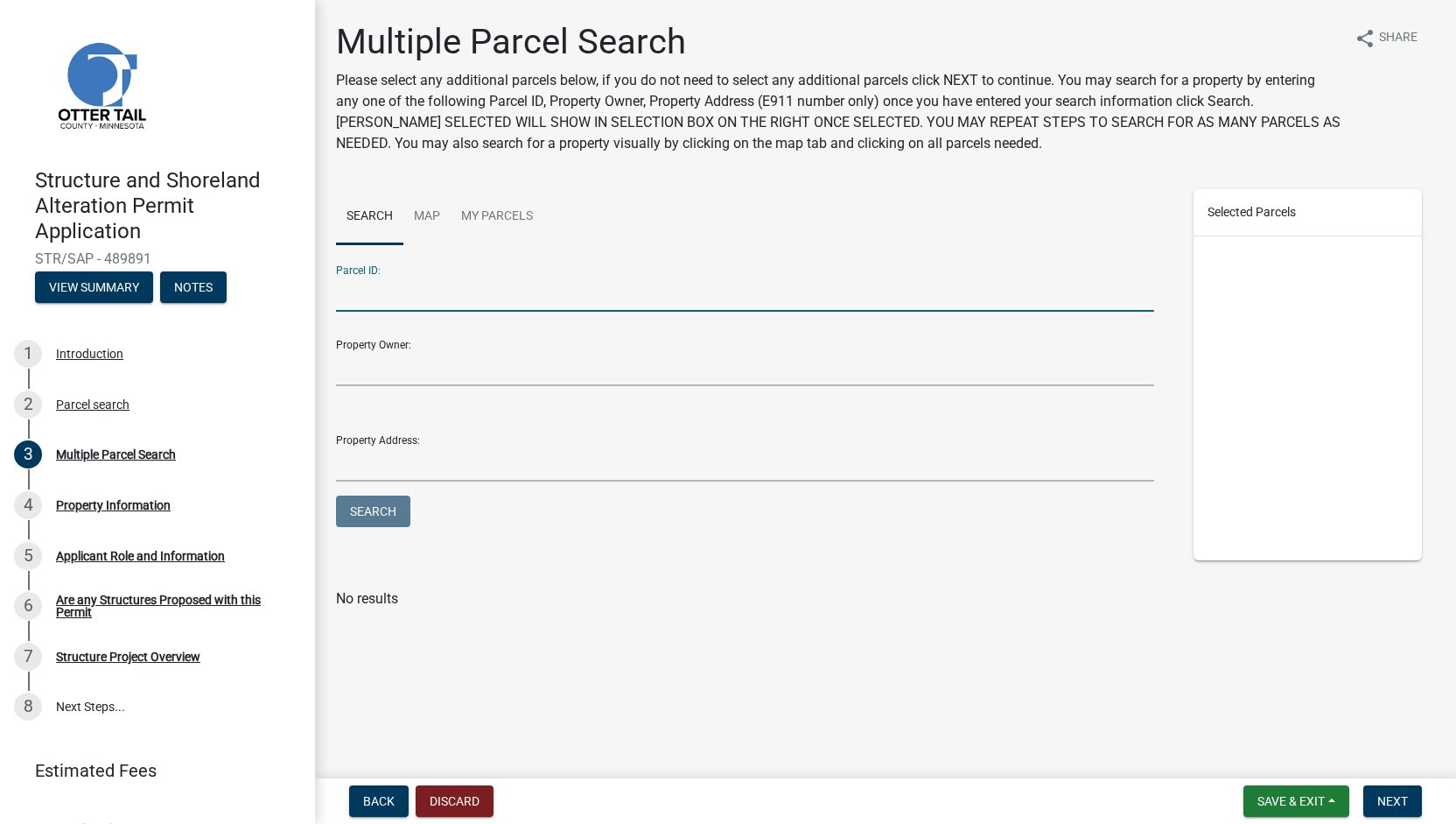
click at [733, 287] on input "Parcel ID:" at bounding box center [745, 293] width 818 height 36
click at [1391, 801] on span "Next" at bounding box center [1392, 800] width 30 height 14
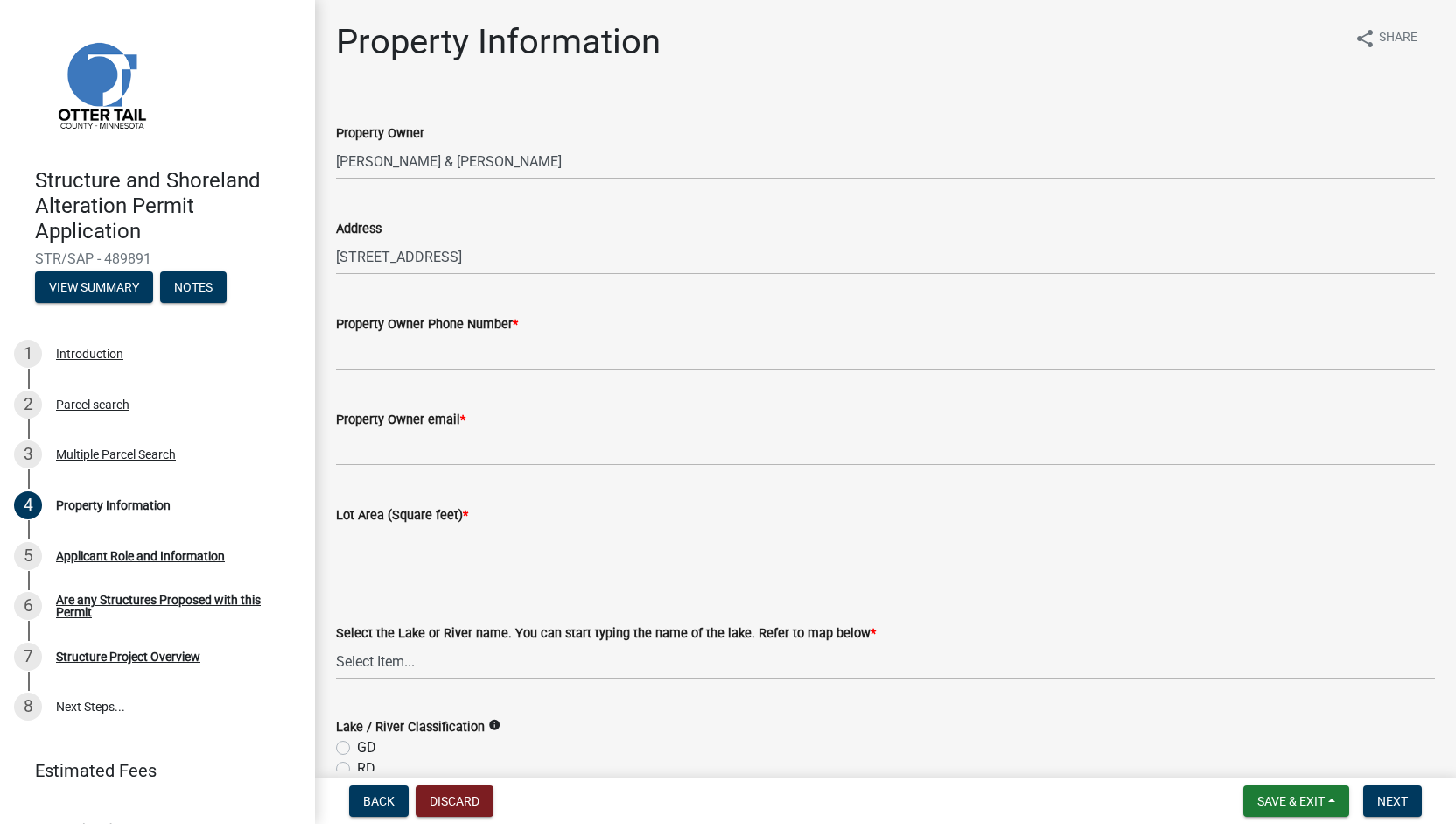
click at [566, 321] on div "Property Owner Phone Number *" at bounding box center [886, 323] width 1099 height 21
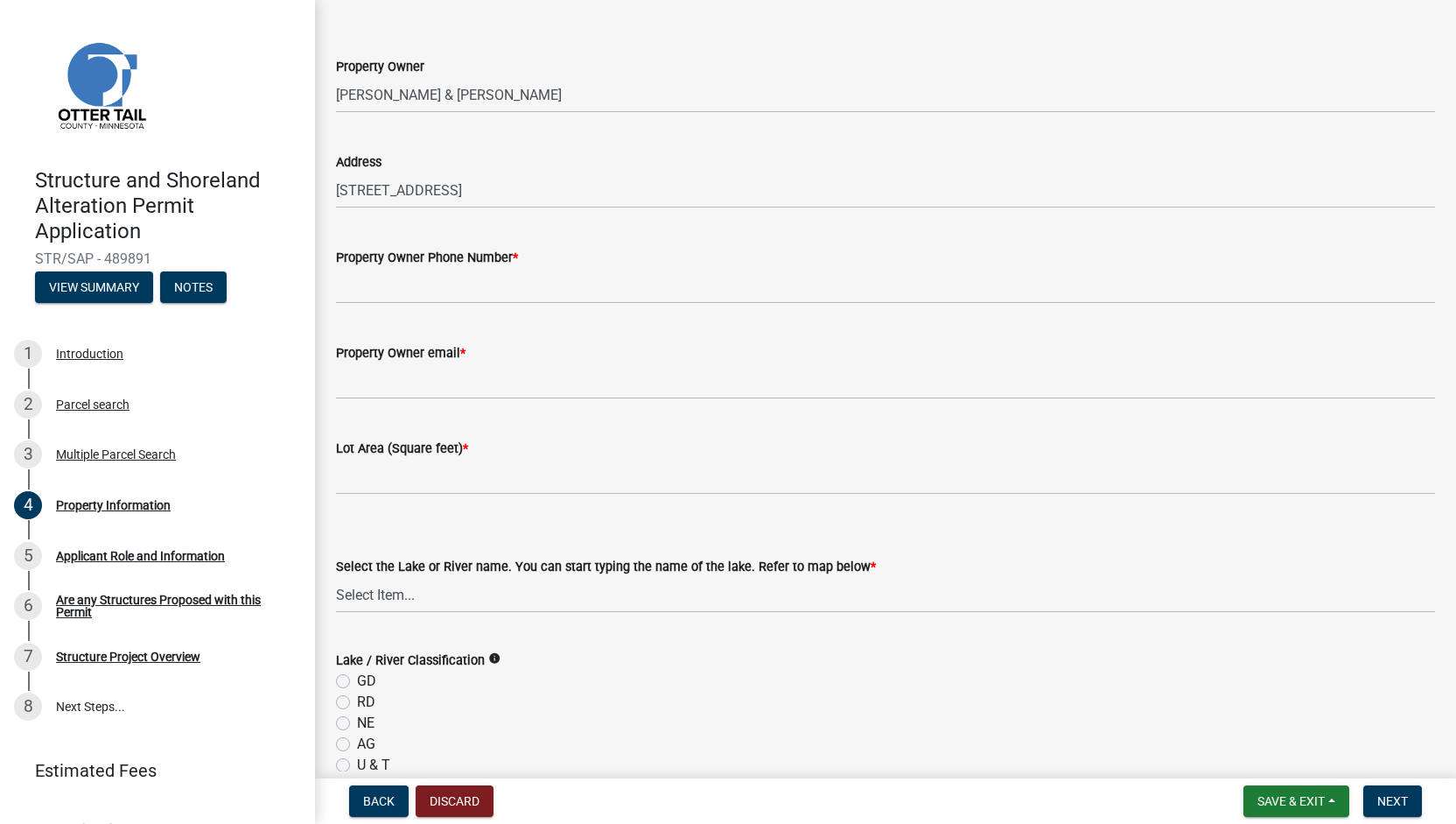
scroll to position [37, 0]
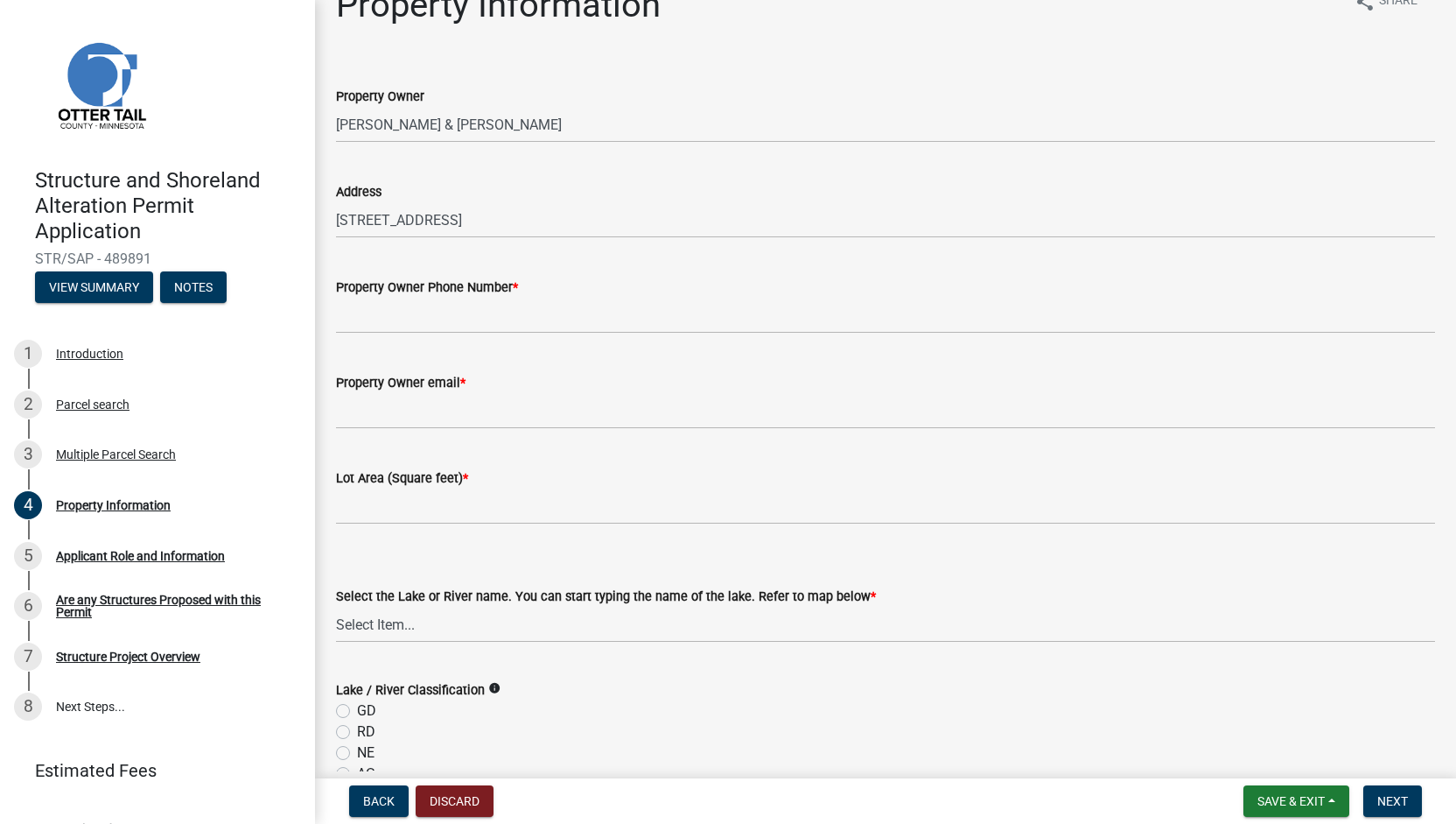
click at [521, 292] on div "Property Owner Phone Number *" at bounding box center [886, 287] width 1099 height 21
click at [433, 330] on input "Property Owner Phone Number *" at bounding box center [886, 316] width 1099 height 36
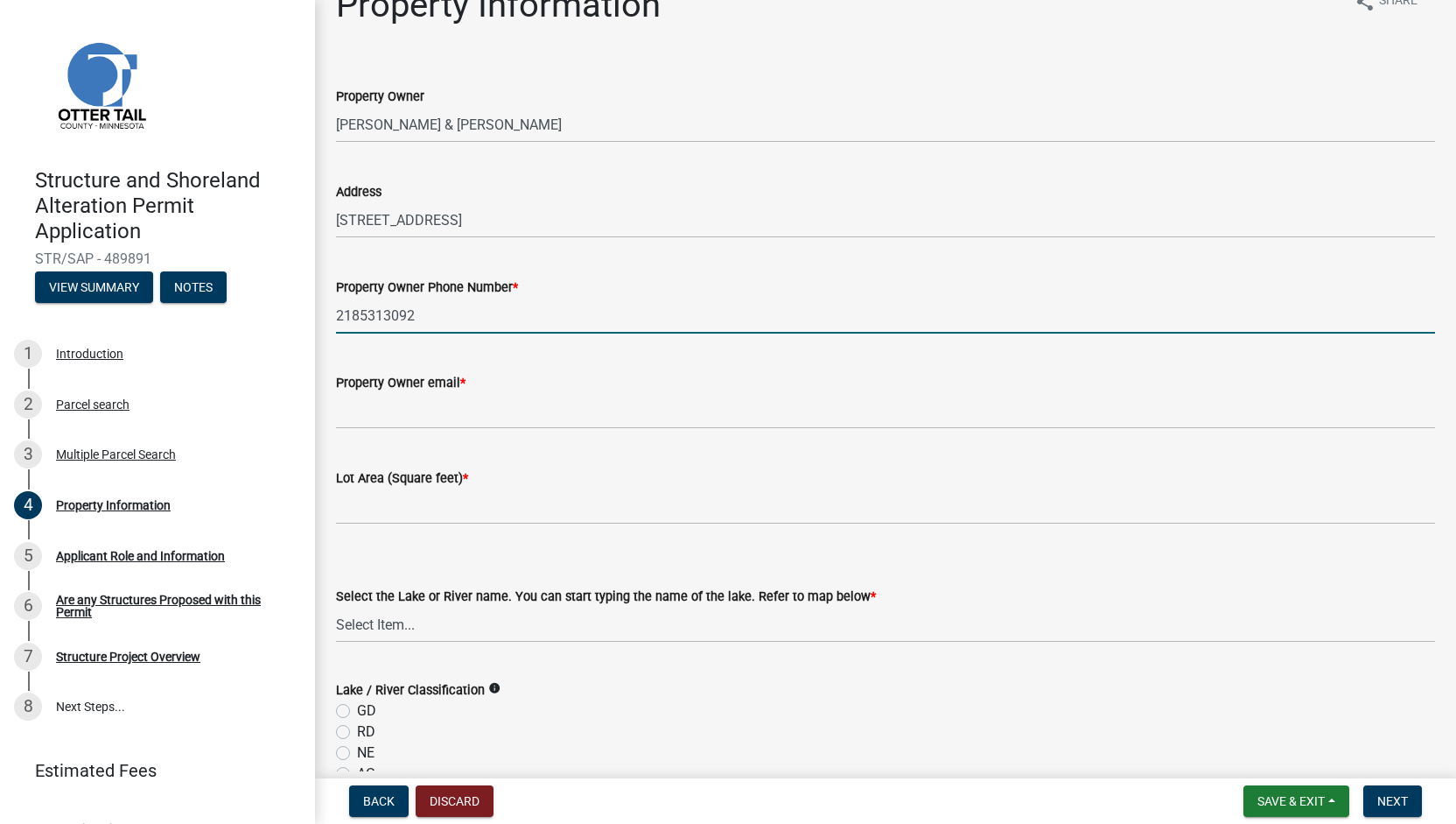
type input "2185313092"
click at [417, 415] on input "Property Owner email *" at bounding box center [886, 411] width 1099 height 36
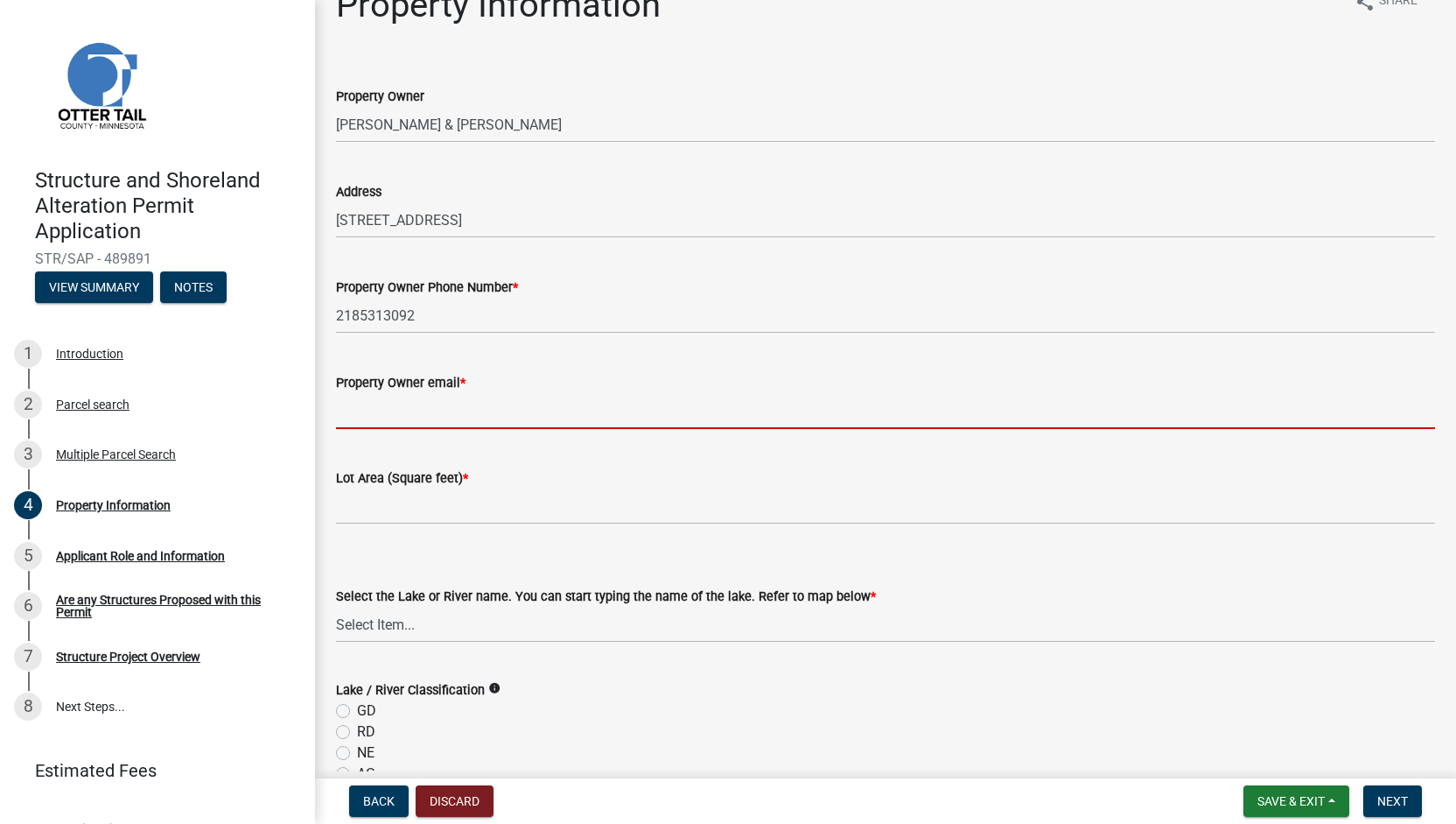
type input "[PERSON_NAME][EMAIL_ADDRESS][PERSON_NAME][DOMAIN_NAME]"
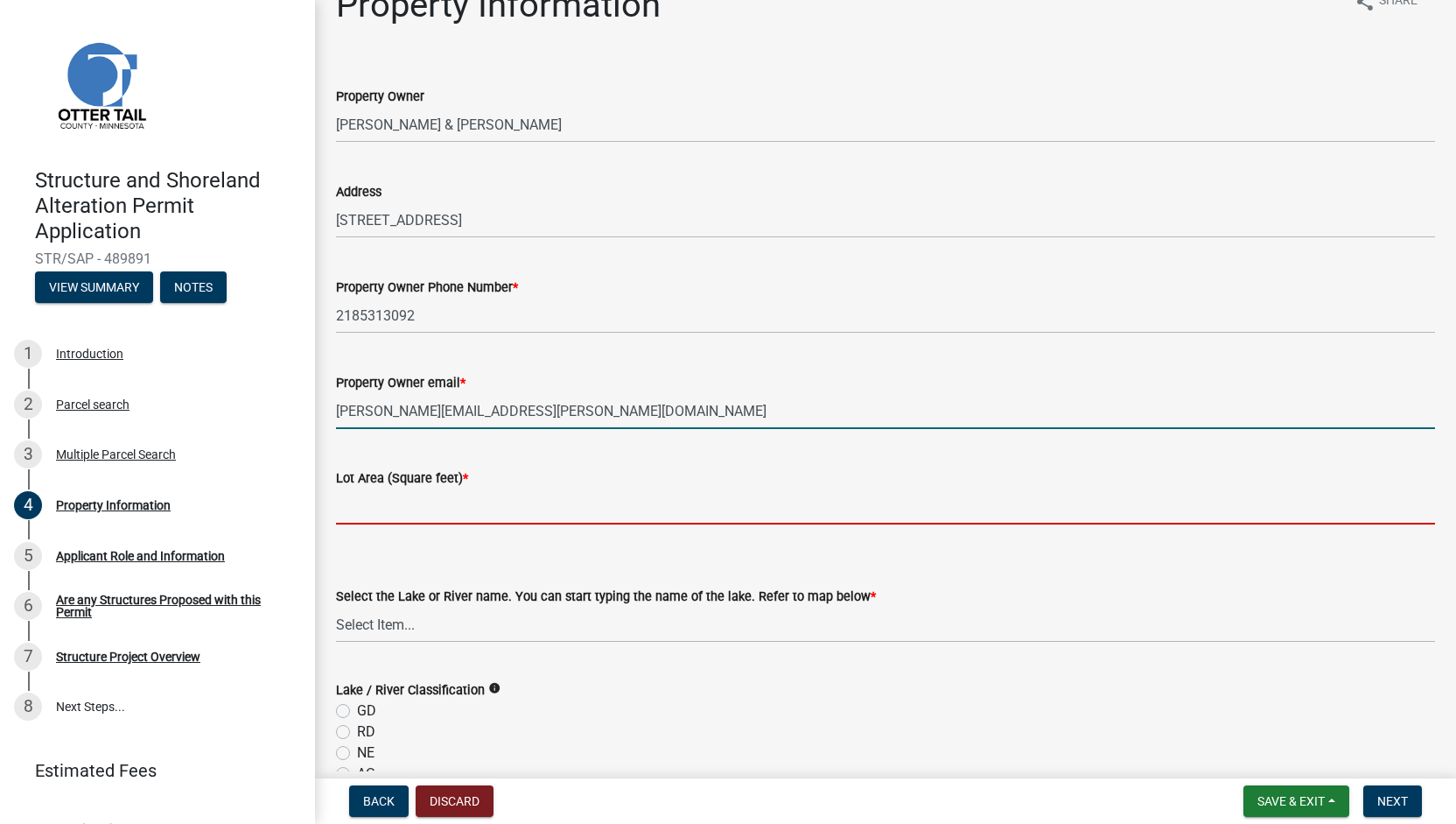
click at [441, 510] on input "text" at bounding box center [886, 506] width 1099 height 36
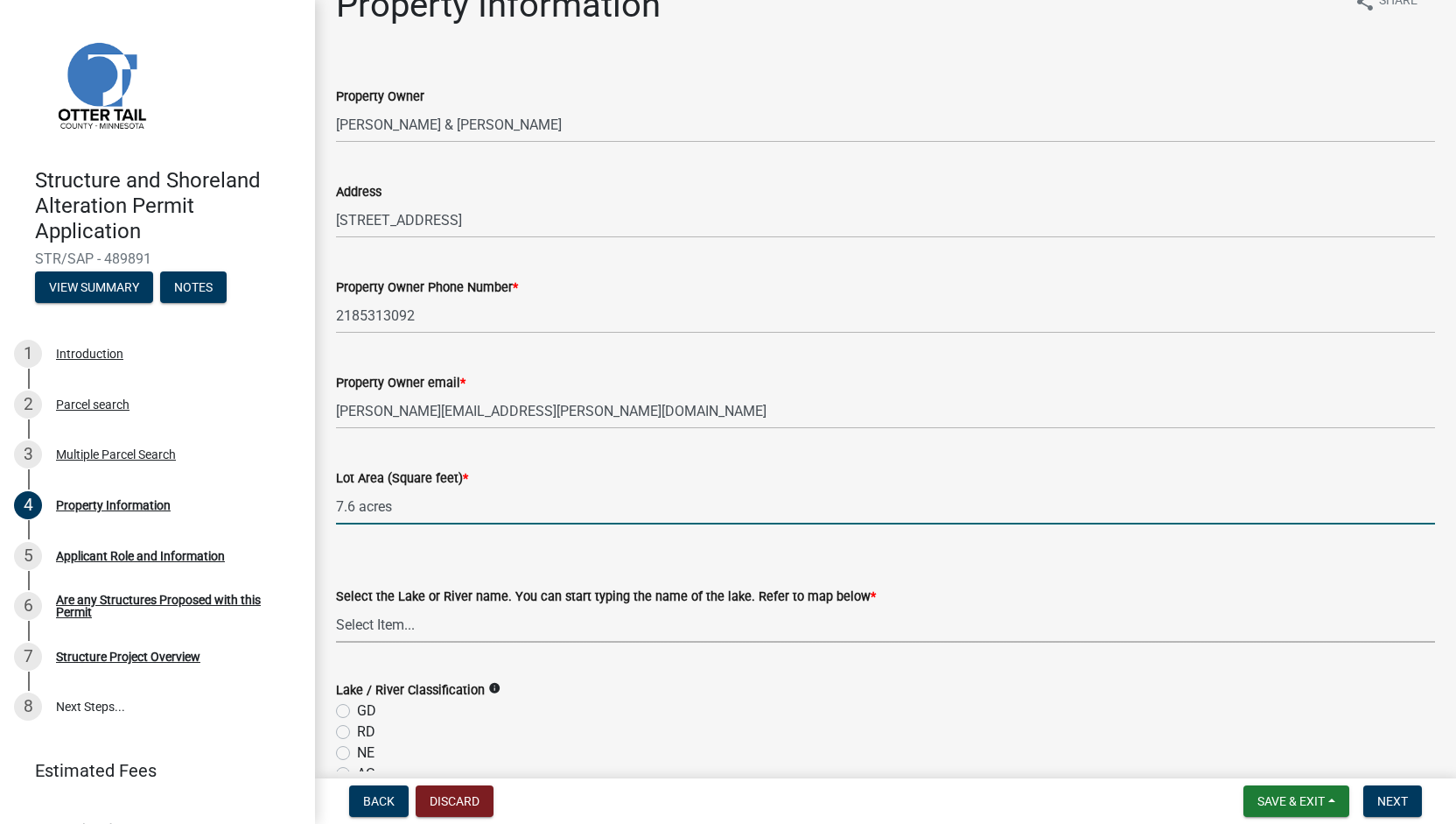
click at [453, 626] on select "Select Item... None [PERSON_NAME] 56-031 [PERSON_NAME] 56-118 [PERSON_NAME] 56-…" at bounding box center [886, 624] width 1099 height 36
type input "7.6"
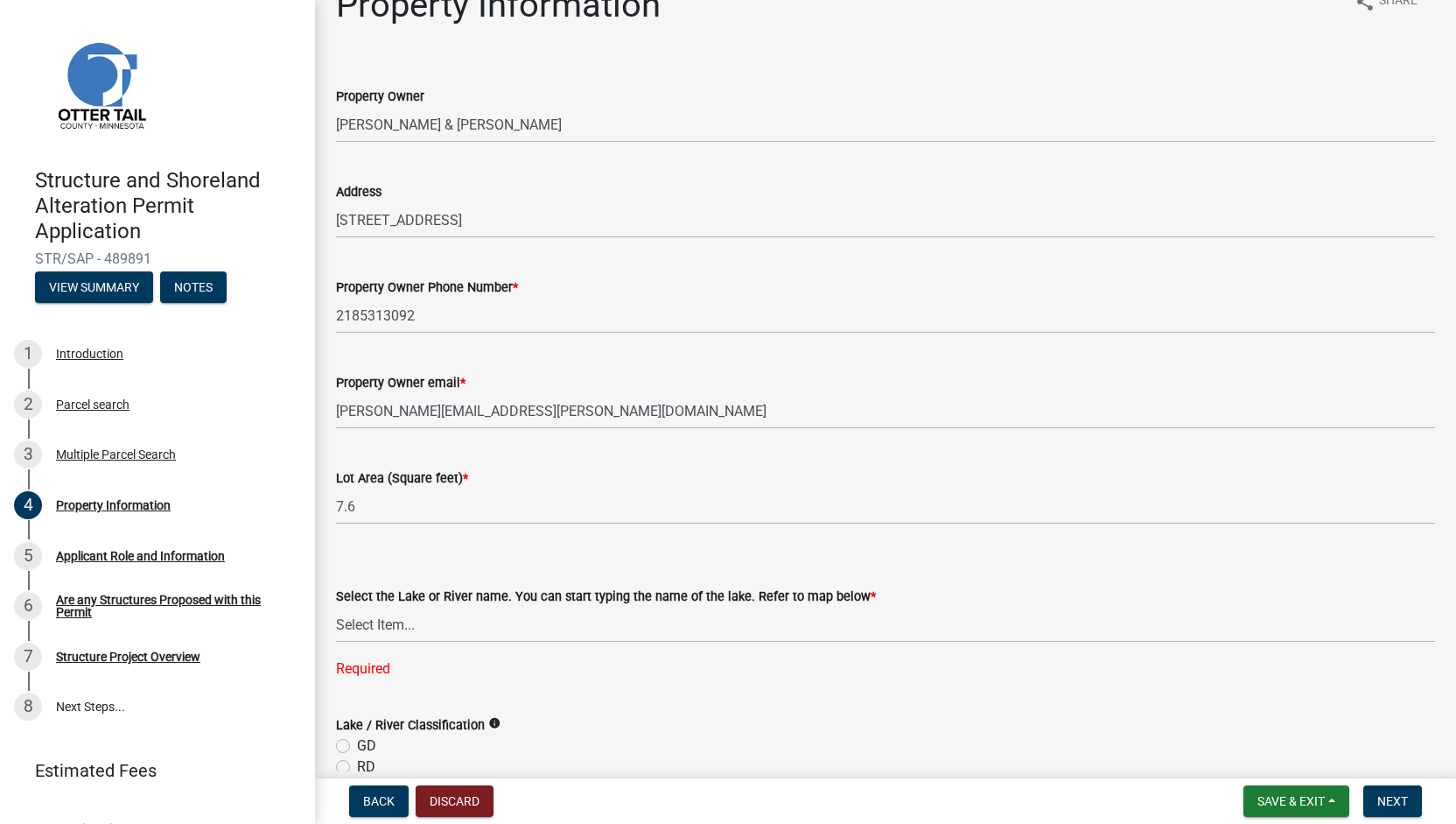
click at [954, 32] on div "Property Information share Share" at bounding box center [886, 11] width 1099 height 56
click at [513, 628] on select "Select Item... None [PERSON_NAME] 56-031 [PERSON_NAME] 56-118 [PERSON_NAME] 56-…" at bounding box center [886, 624] width 1099 height 36
click at [954, 614] on select "Select Item... None [PERSON_NAME] 56-031 [PERSON_NAME] 56-118 [PERSON_NAME] 56-…" at bounding box center [886, 624] width 1099 height 36
click at [394, 621] on select "Select Item... None [PERSON_NAME] 56-031 [PERSON_NAME] 56-118 [PERSON_NAME] 56-…" at bounding box center [886, 624] width 1099 height 36
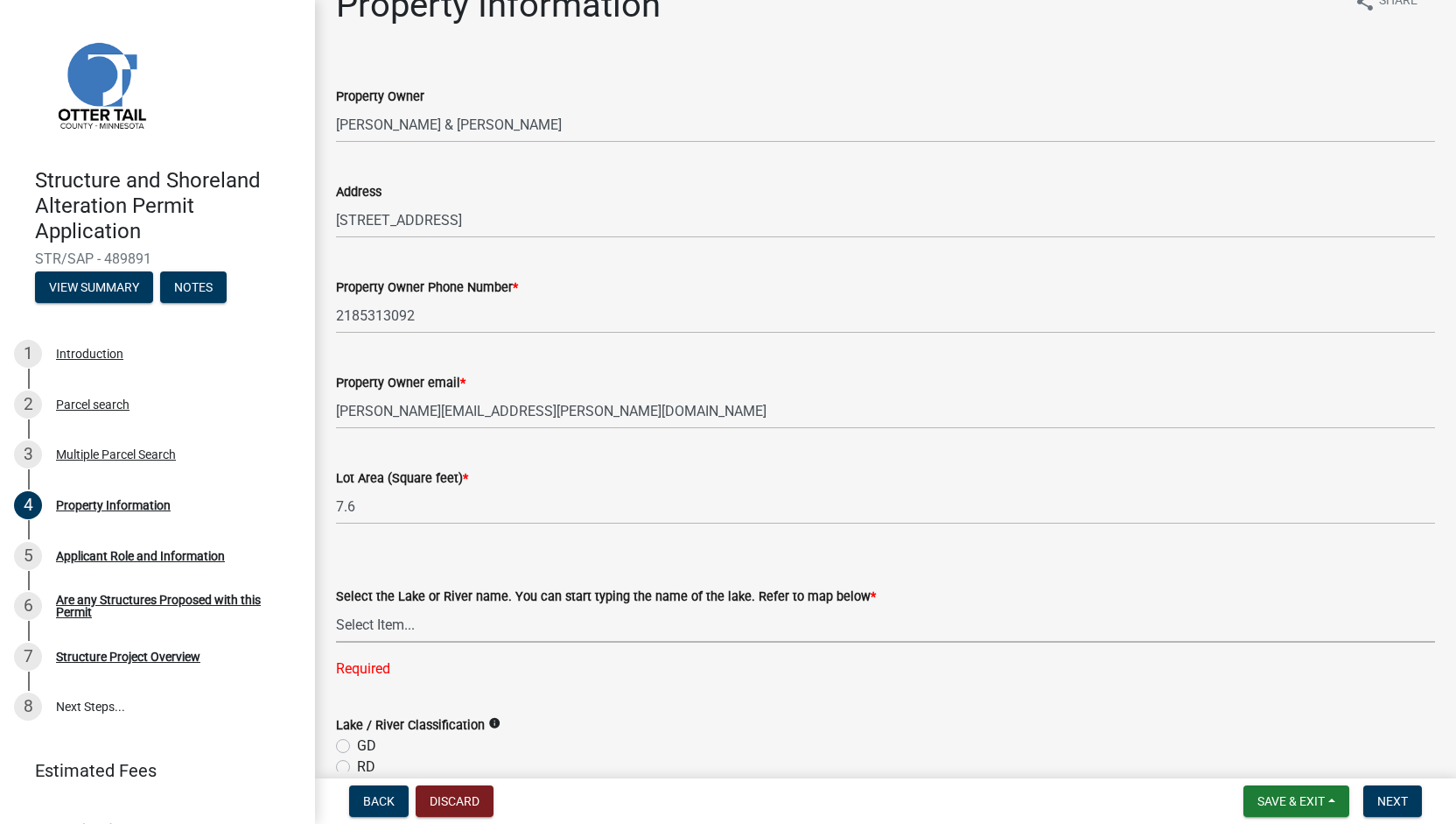
click at [394, 621] on select "Select Item... None [PERSON_NAME] 56-031 [PERSON_NAME] 56-118 [PERSON_NAME] 56-…" at bounding box center [886, 624] width 1099 height 36
click at [336, 606] on select "Select Item... None [PERSON_NAME] 56-031 [PERSON_NAME] 56-118 [PERSON_NAME] 56-…" at bounding box center [886, 624] width 1099 height 36
drag, startPoint x: 419, startPoint y: 620, endPoint x: 349, endPoint y: 630, distance: 70.7
click at [349, 630] on select "Select Item... None [PERSON_NAME] 56-031 [PERSON_NAME] 56-118 [PERSON_NAME] 56-…" at bounding box center [886, 624] width 1099 height 36
click at [440, 618] on select "Select Item... None [PERSON_NAME] 56-031 [PERSON_NAME] 56-118 [PERSON_NAME] 56-…" at bounding box center [886, 624] width 1099 height 36
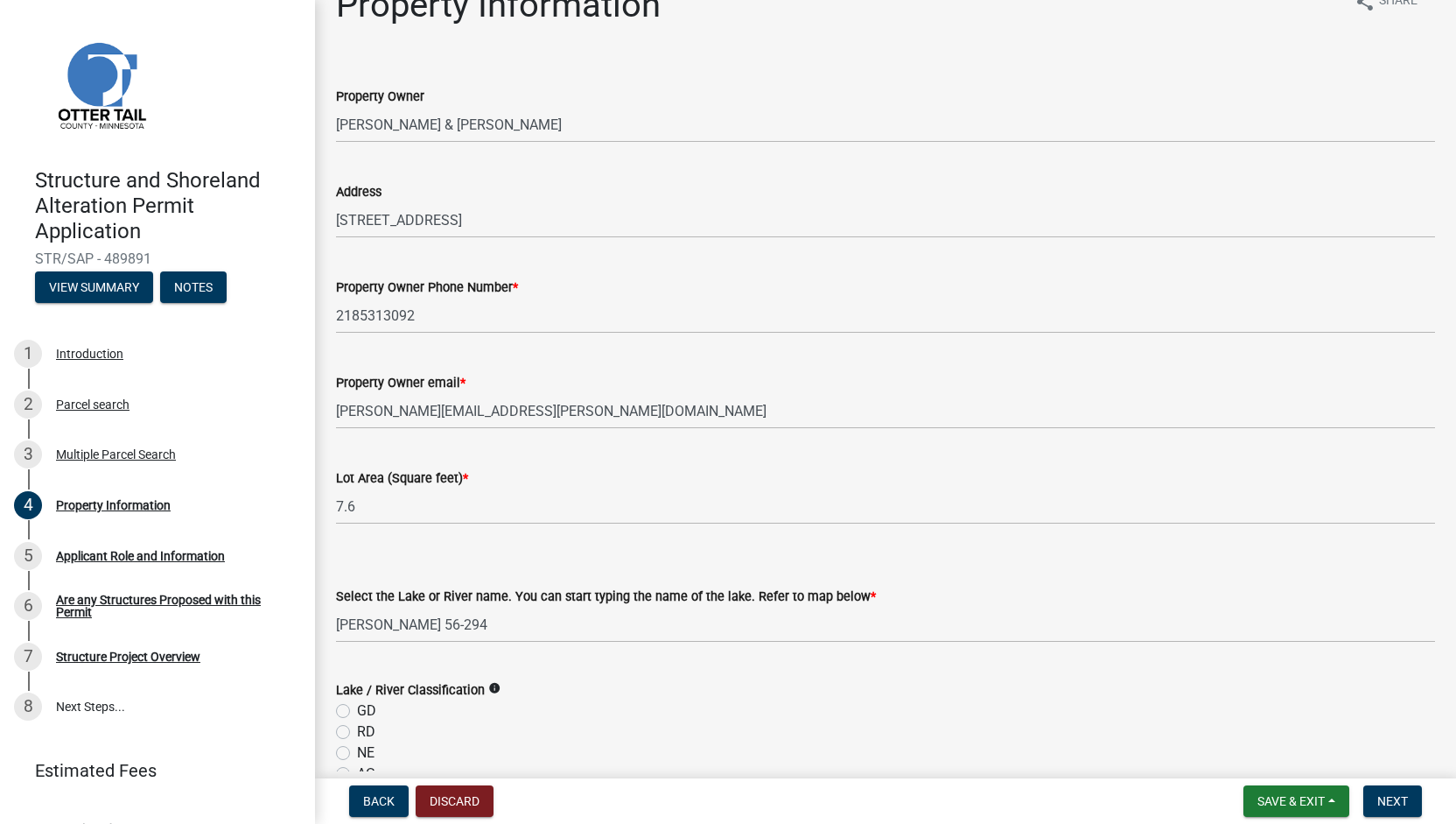
drag, startPoint x: 333, startPoint y: 631, endPoint x: 427, endPoint y: 622, distance: 94.4
click at [427, 622] on div "Select the Lake or River name. You can start typing the name of the lake. Refer…" at bounding box center [886, 591] width 1125 height 103
click at [546, 621] on select "Select Item... None [PERSON_NAME] 56-031 [PERSON_NAME] 56-118 [PERSON_NAME] 56-…" at bounding box center [886, 624] width 1099 height 36
click at [336, 606] on select "Select Item... None [PERSON_NAME] 56-031 [PERSON_NAME] 56-118 [PERSON_NAME] 56-…" at bounding box center [886, 624] width 1099 height 36
select select "61c0719b-8d82-4d24-b708-7ea1f7ba1456"
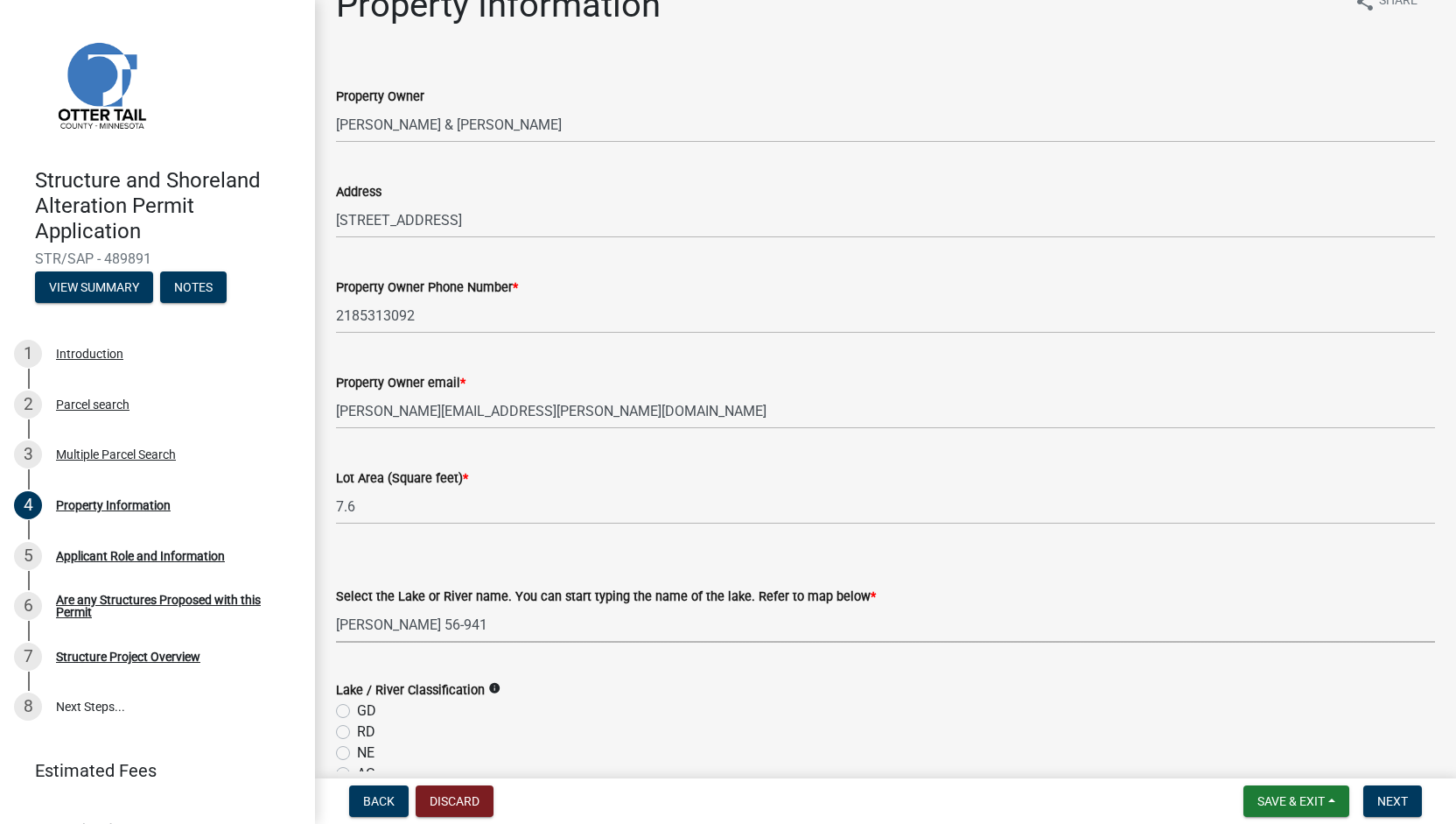
click at [479, 620] on select "Select Item... None [PERSON_NAME] 56-031 [PERSON_NAME] 56-118 [PERSON_NAME] 56-…" at bounding box center [886, 624] width 1099 height 36
click at [414, 622] on select "Select Item... None [PERSON_NAME] 56-031 [PERSON_NAME] 56-118 [PERSON_NAME] 56-…" at bounding box center [886, 624] width 1099 height 36
drag, startPoint x: 334, startPoint y: 620, endPoint x: 426, endPoint y: 621, distance: 92.0
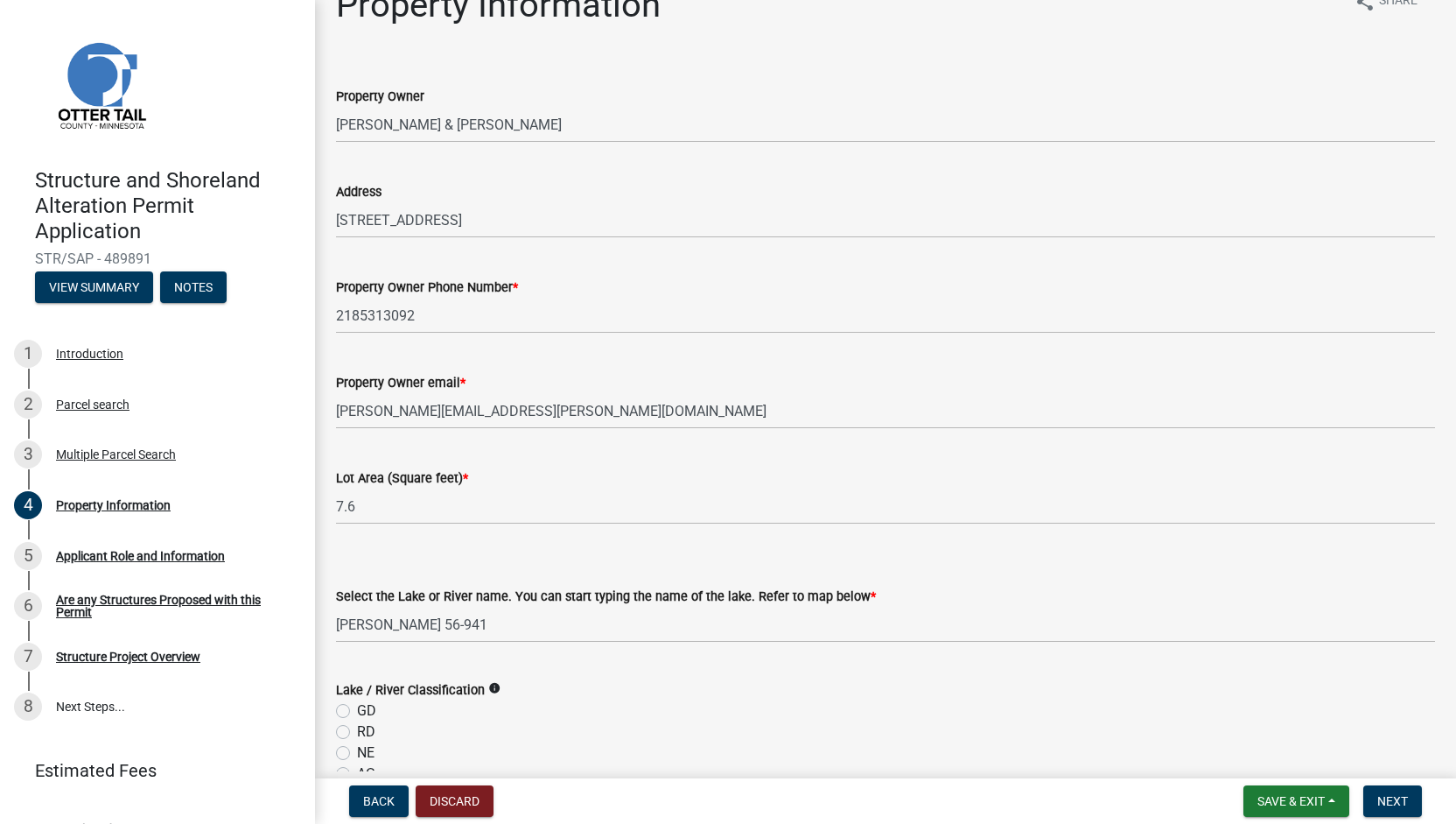
click at [426, 621] on div "Select the Lake or River name. You can start typing the name of the lake. Refer…" at bounding box center [886, 591] width 1125 height 103
